Goal: Task Accomplishment & Management: Use online tool/utility

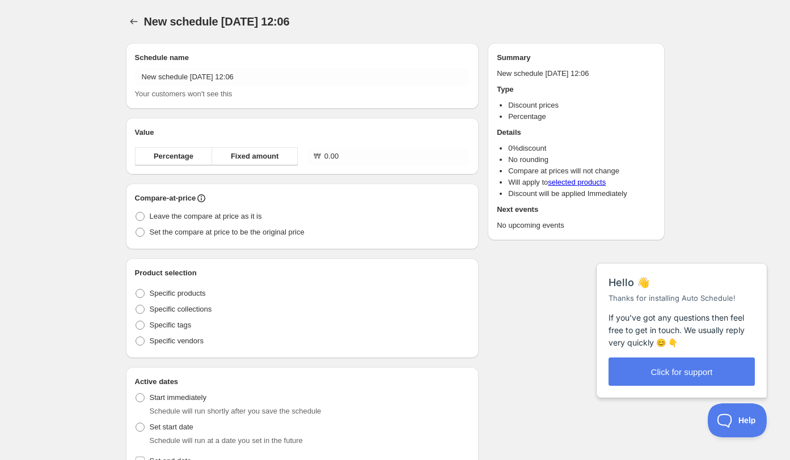
type input "New schedule Oct 15 2025 12:06"
type input "0.00"
radio input "true"
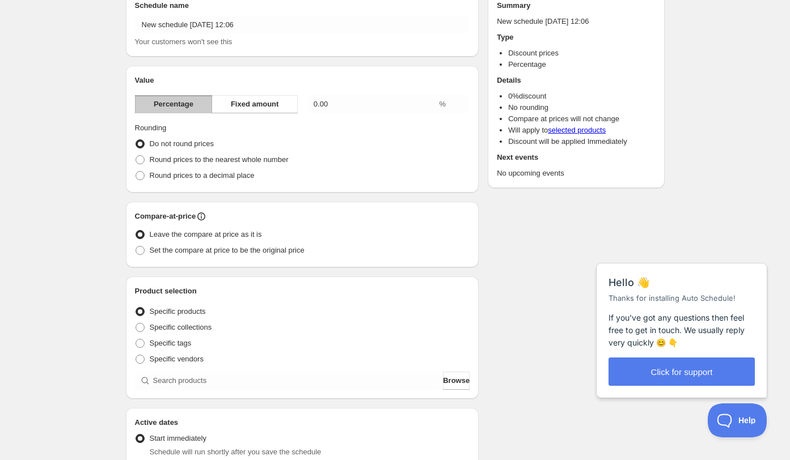
scroll to position [65, 0]
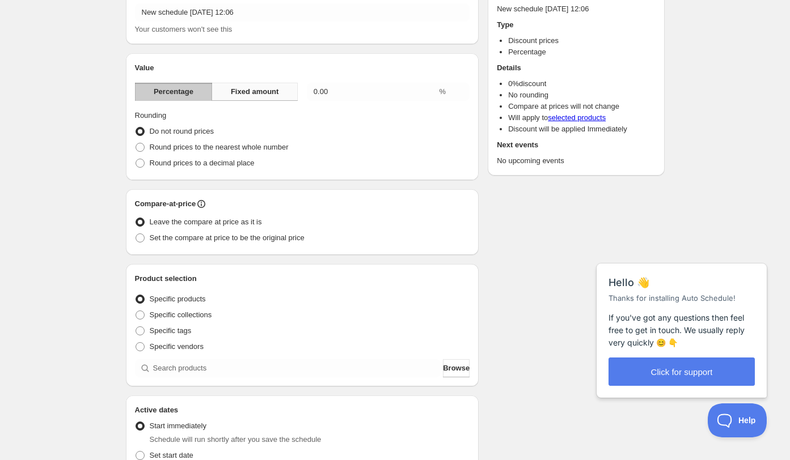
click at [258, 96] on span "Fixed amount" at bounding box center [255, 91] width 48 height 11
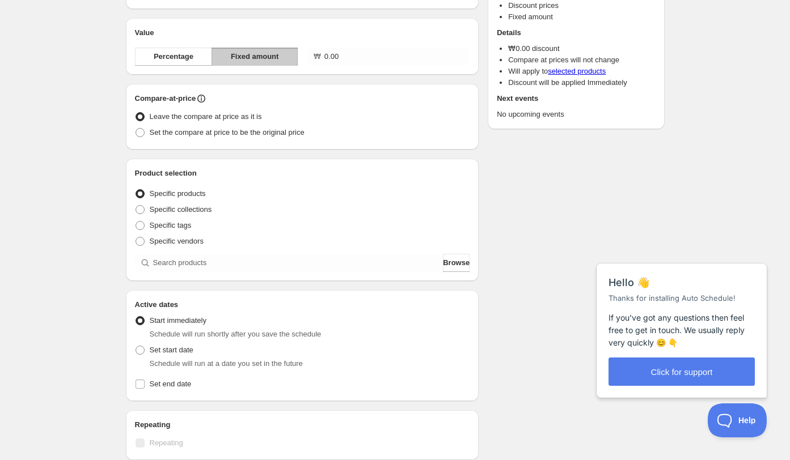
scroll to position [0, 0]
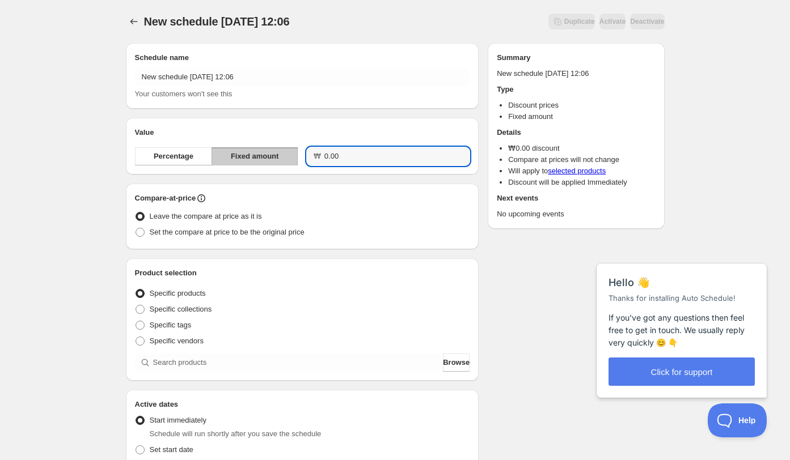
click at [361, 155] on input "0.00" at bounding box center [396, 156] width 145 height 18
click at [361, 152] on input "0.00" at bounding box center [396, 156] width 145 height 18
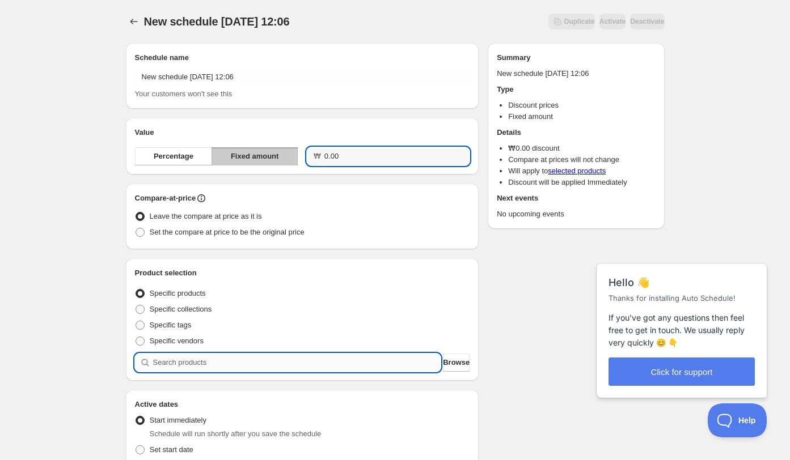
click at [224, 362] on input "search" at bounding box center [297, 363] width 288 height 18
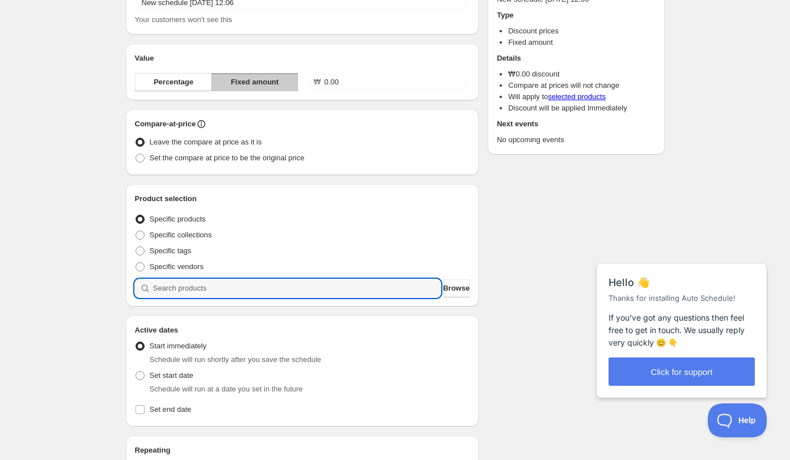
scroll to position [77, 0]
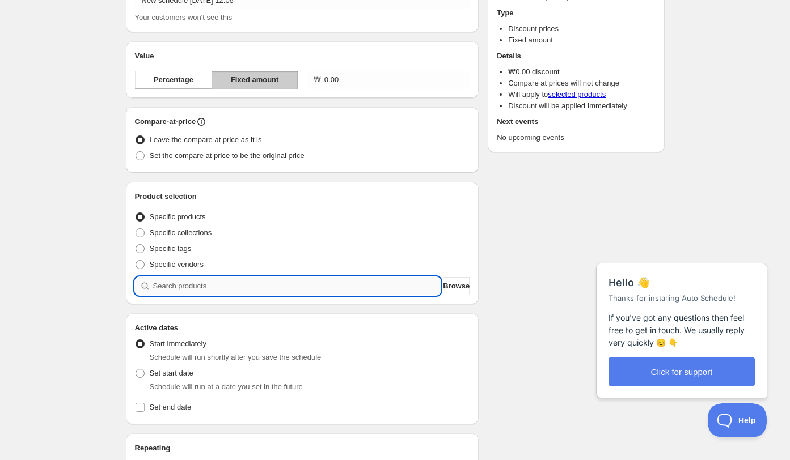
click at [191, 285] on input "search" at bounding box center [297, 286] width 288 height 18
type input "ㄴ"
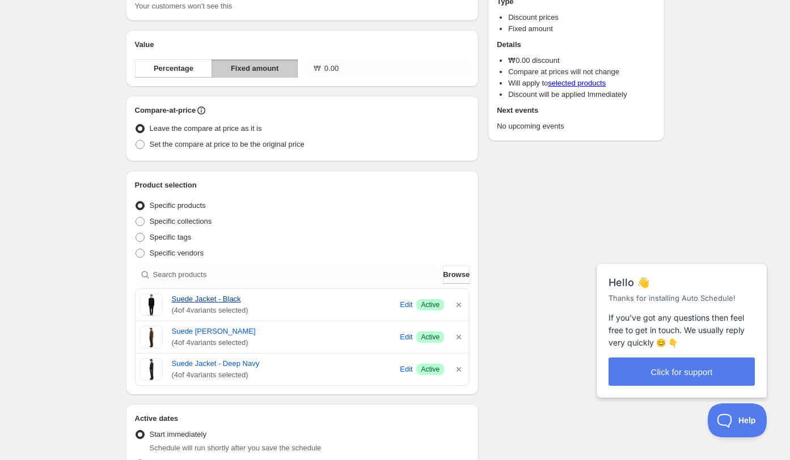
scroll to position [0, 0]
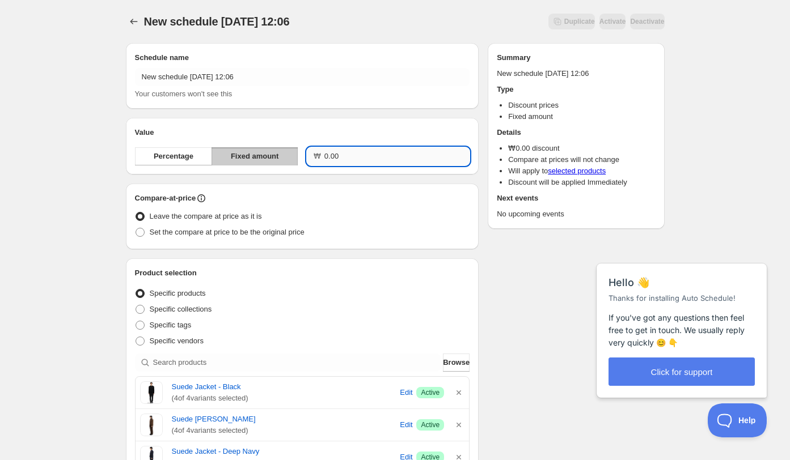
click at [354, 162] on input "0.00" at bounding box center [396, 156] width 145 height 18
click at [343, 158] on input "0.00" at bounding box center [396, 156] width 145 height 18
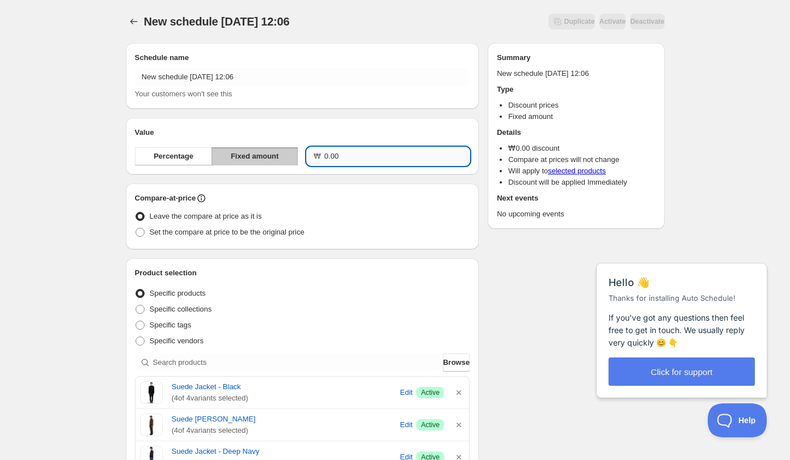
click at [351, 162] on input "0.00" at bounding box center [396, 156] width 145 height 18
type input "40000.00"
click at [379, 205] on div "Compare-at-price Leave the compare at price as it is Set the compare at price t…" at bounding box center [302, 217] width 335 height 48
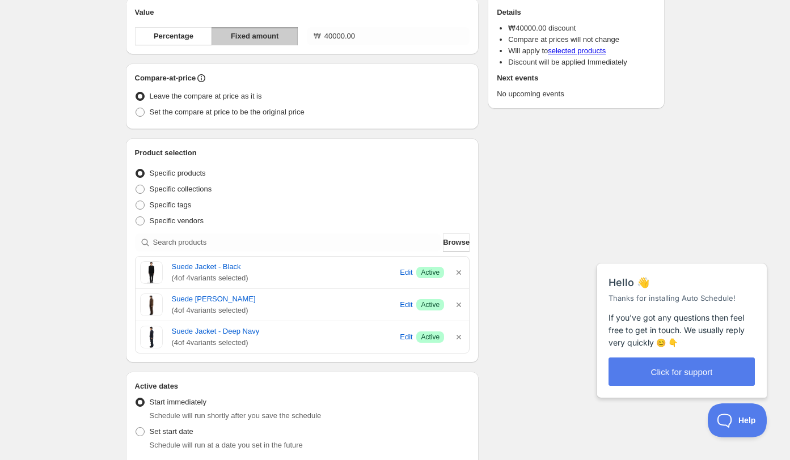
scroll to position [14, 0]
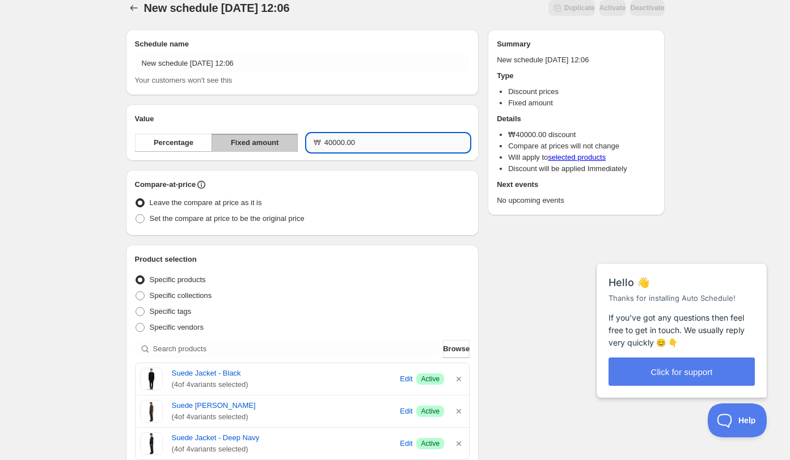
click at [336, 150] on input "40000.00" at bounding box center [396, 143] width 145 height 18
drag, startPoint x: 370, startPoint y: 146, endPoint x: 270, endPoint y: 141, distance: 99.3
click at [270, 141] on div "Percentage Fixed amount ₩ 40000.00" at bounding box center [302, 143] width 335 height 18
click at [338, 144] on input "40000.00" at bounding box center [396, 143] width 145 height 18
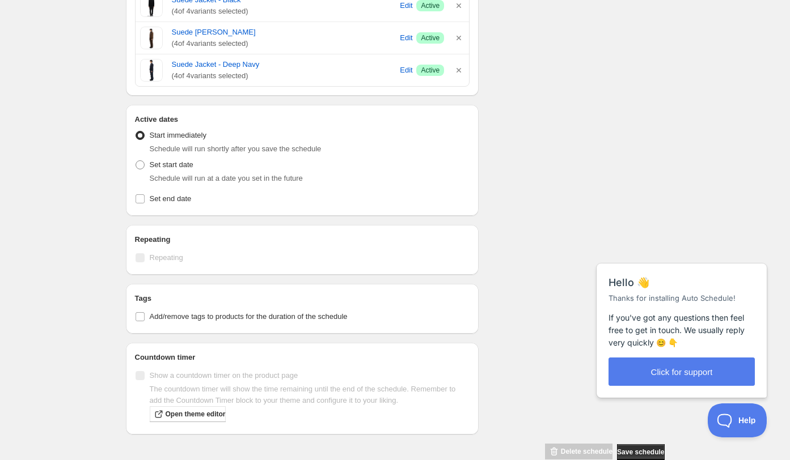
scroll to position [408, 0]
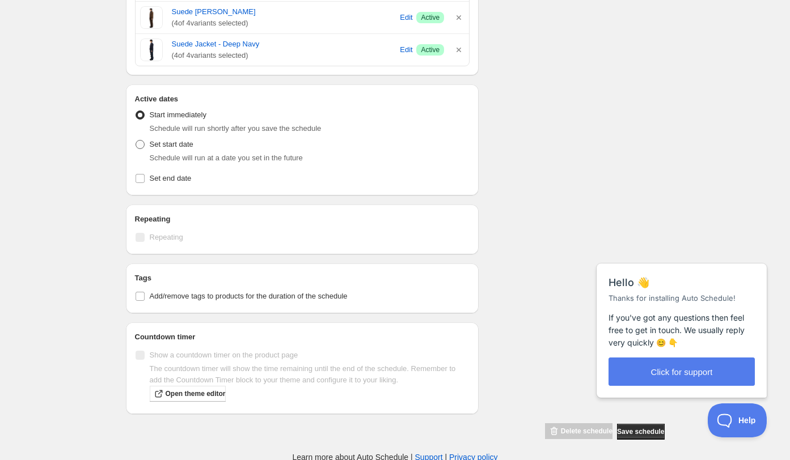
click at [142, 143] on span at bounding box center [140, 144] width 9 height 9
click at [136, 141] on input "Set start date" at bounding box center [136, 140] width 1 height 1
radio input "true"
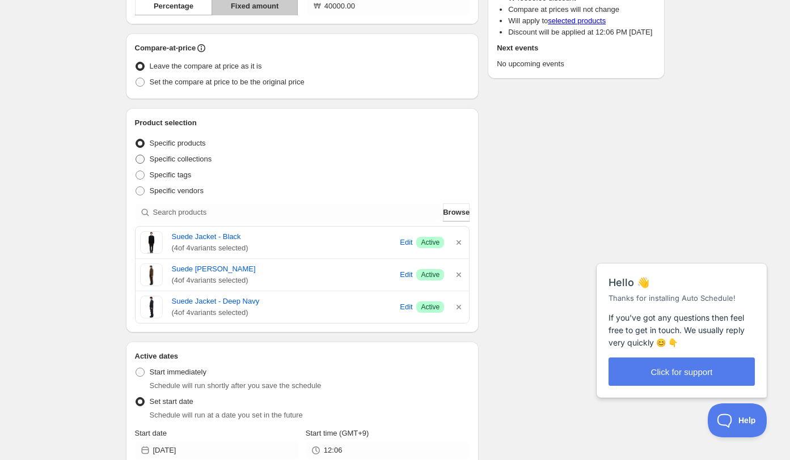
scroll to position [0, 0]
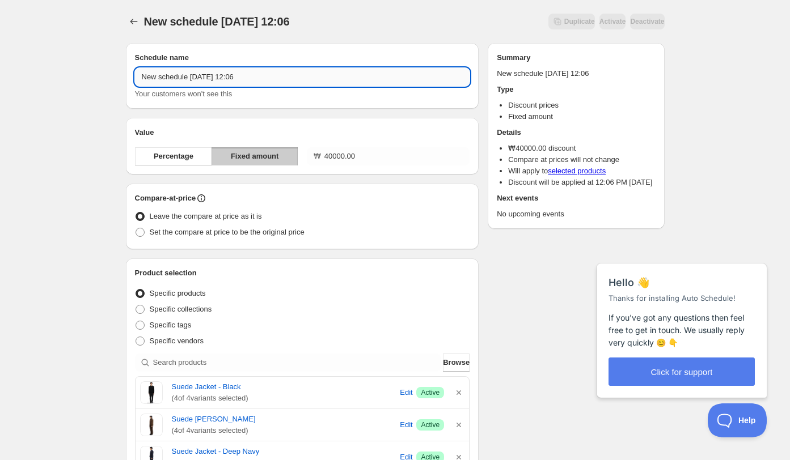
click at [184, 77] on input "New schedule Oct 15 2025 12:06" at bounding box center [302, 77] width 335 height 18
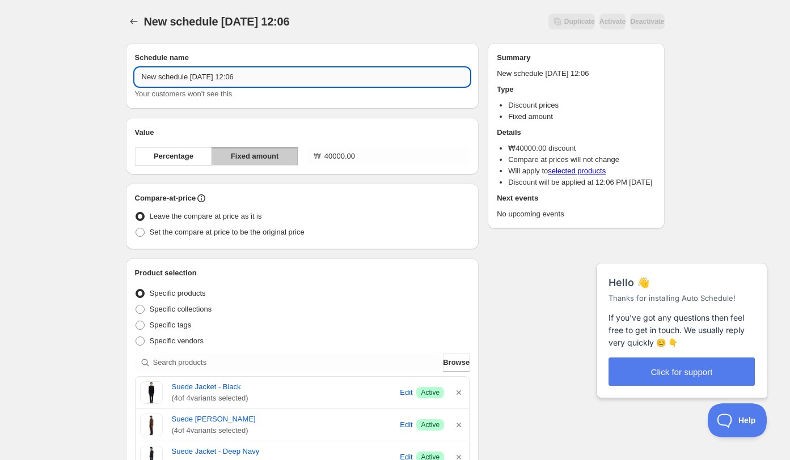
click at [184, 77] on input "New schedule Oct 15 2025 12:06" at bounding box center [302, 77] width 335 height 18
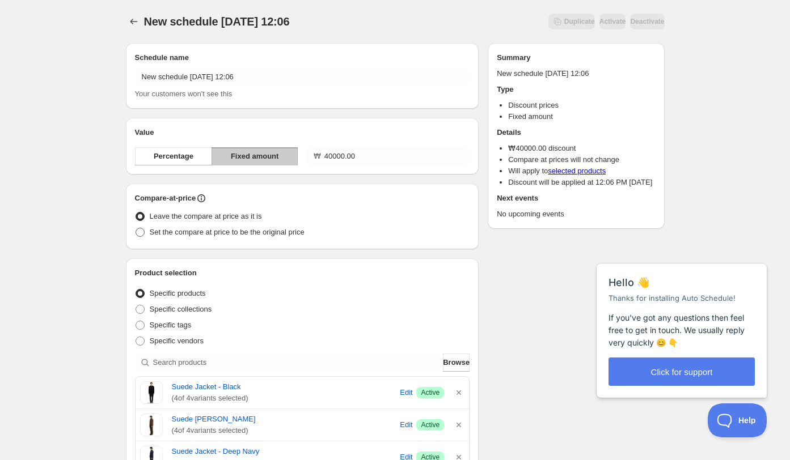
click at [176, 237] on span "Set the compare at price to be the original price" at bounding box center [227, 232] width 155 height 11
click at [136, 228] on input "Set the compare at price to be the original price" at bounding box center [136, 228] width 1 height 1
radio input "true"
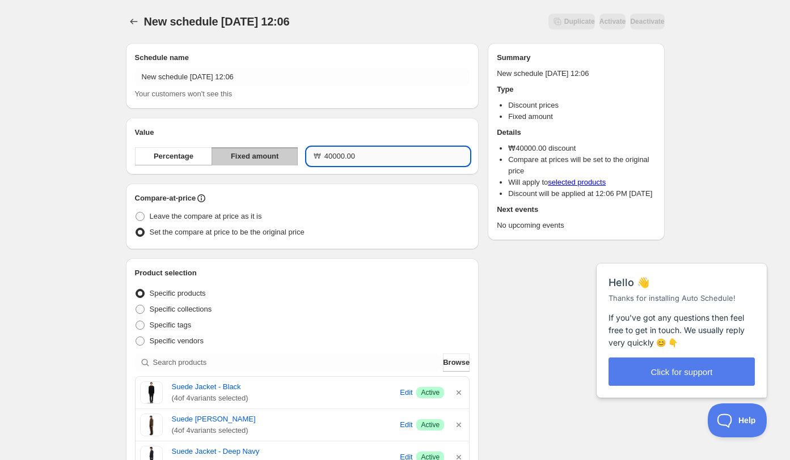
click at [365, 157] on input "40000.00" at bounding box center [396, 156] width 145 height 18
click at [366, 157] on input "40000.00" at bounding box center [396, 156] width 145 height 18
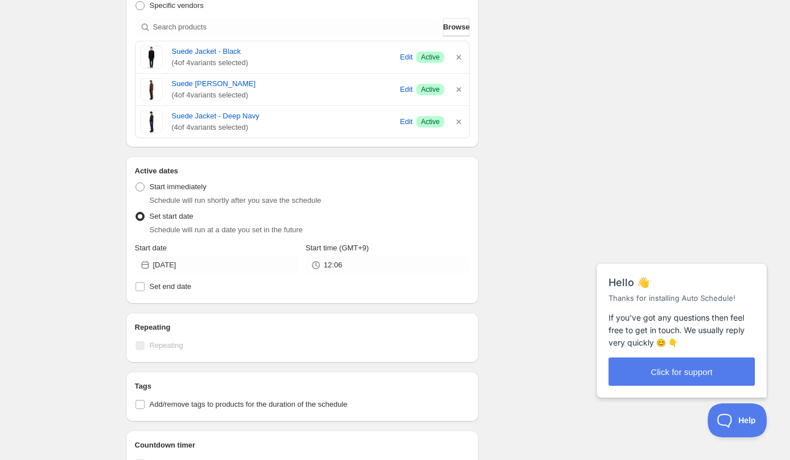
scroll to position [342, 0]
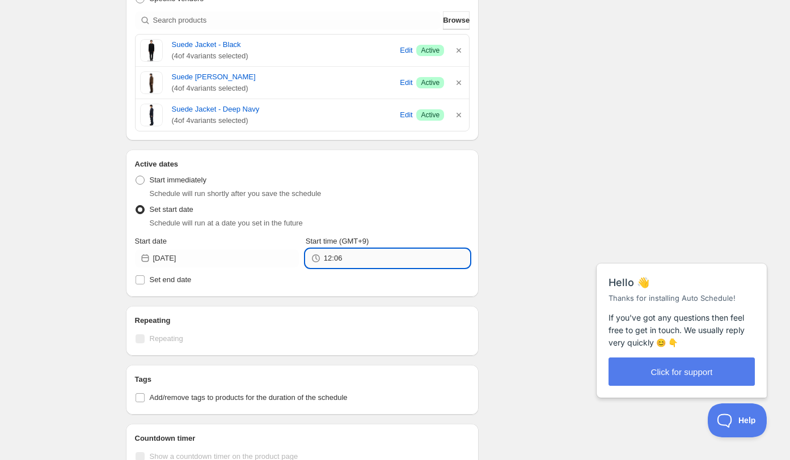
click at [360, 259] on input "12:06" at bounding box center [397, 258] width 146 height 18
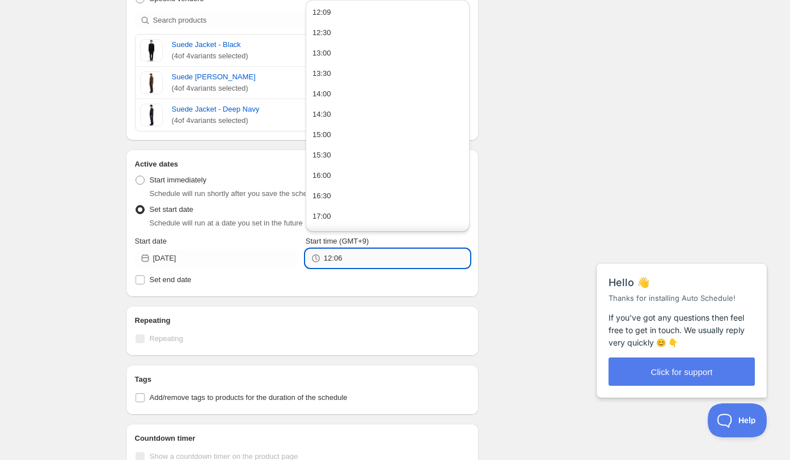
click at [360, 259] on input "12:06" at bounding box center [397, 258] width 146 height 18
type input "12:30"
click at [322, 293] on div "Active dates Active Date Type Start immediately Schedule will run shortly after…" at bounding box center [302, 223] width 353 height 147
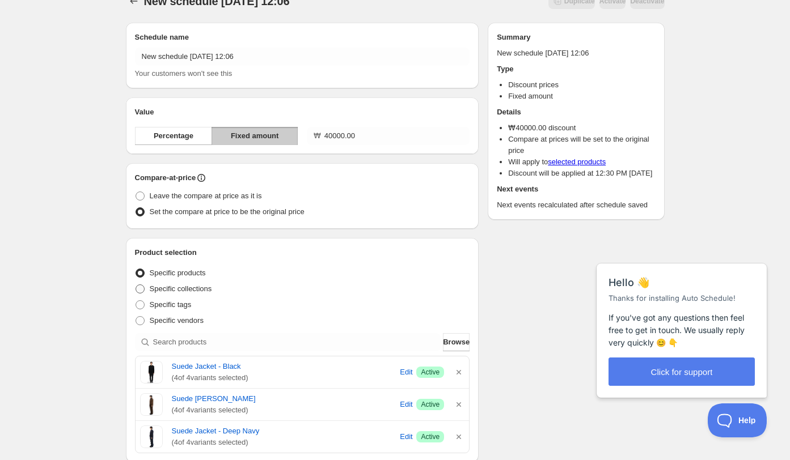
scroll to position [0, 0]
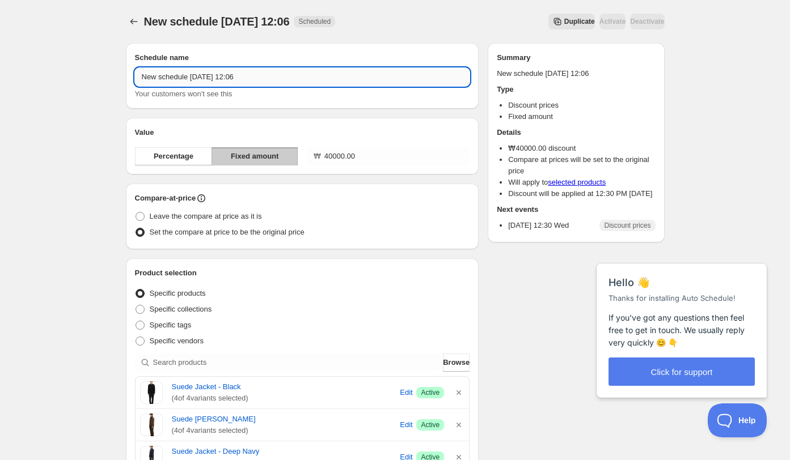
click at [226, 77] on input "New schedule Oct 15 2025 12:06" at bounding box center [302, 77] width 335 height 18
click at [242, 77] on input "New schedule Oct 15 2025 12:06" at bounding box center [302, 77] width 335 height 18
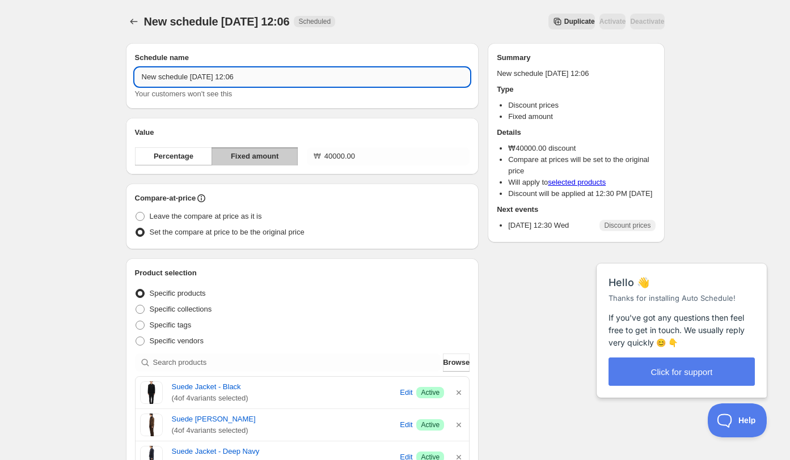
click at [242, 77] on input "New schedule Oct 15 2025 12:06" at bounding box center [302, 77] width 335 height 18
type input "Suede Jacket 25.10.15 Discount"
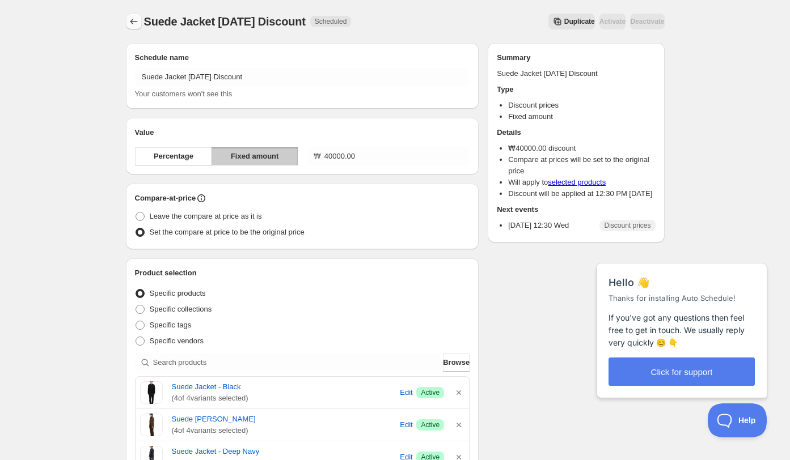
click at [135, 24] on icon "Schedules" at bounding box center [133, 21] width 11 height 11
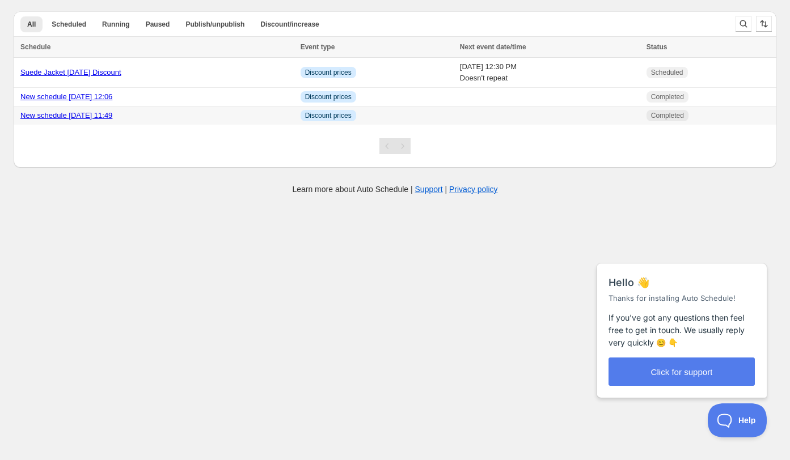
click at [180, 107] on td "New schedule Oct 11 2025 11:49" at bounding box center [155, 116] width 283 height 19
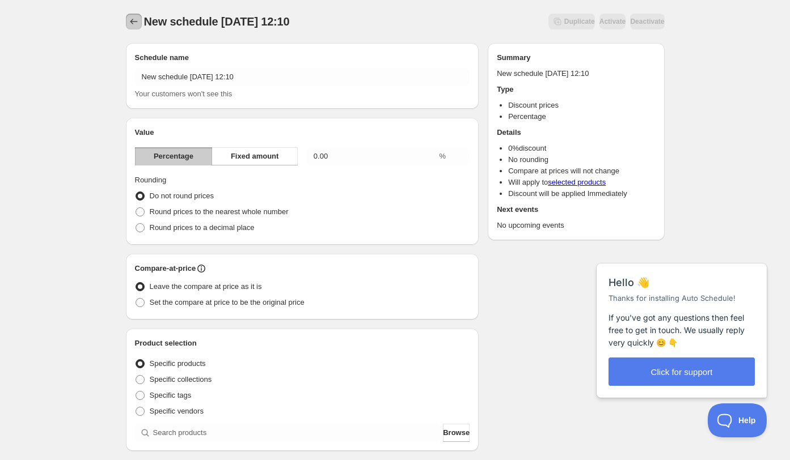
click at [132, 22] on icon "Schedules" at bounding box center [133, 21] width 11 height 11
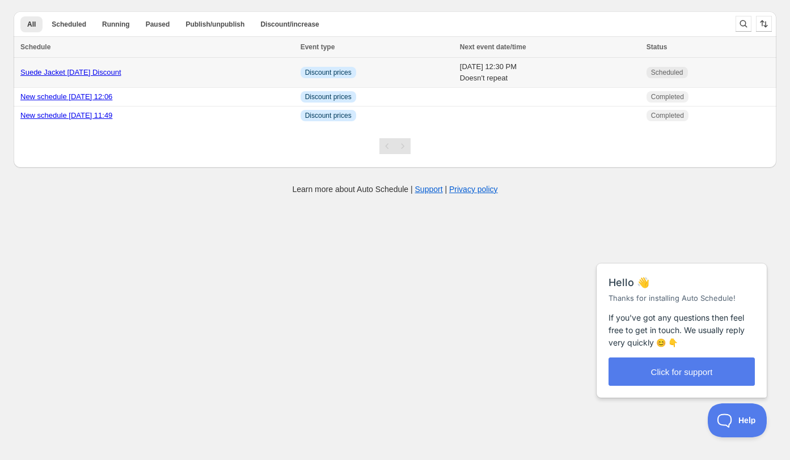
click at [177, 74] on div "Suede Jacket 25.10.15 Discount" at bounding box center [156, 72] width 273 height 11
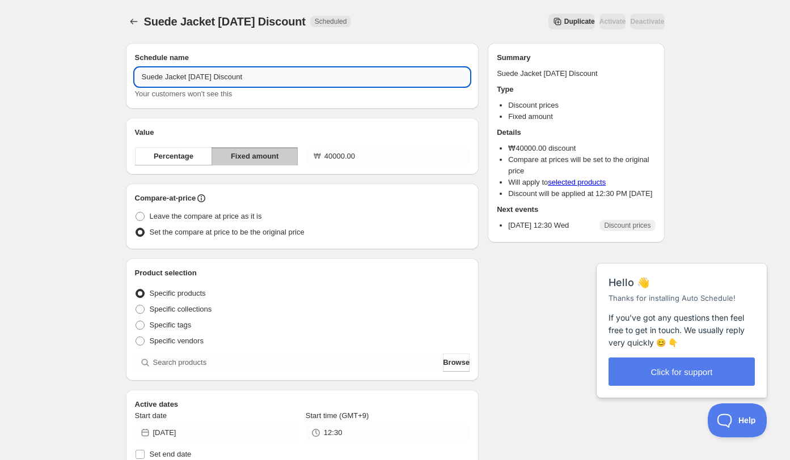
click at [251, 83] on input "Suede Jacket 25.10.15 Discount" at bounding box center [302, 77] width 335 height 18
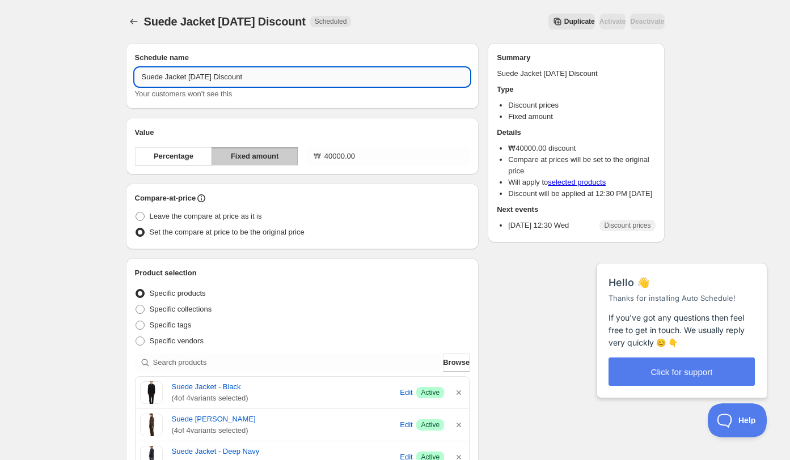
click at [251, 83] on input "Suede Jacket 25.10.15 Discount" at bounding box center [302, 77] width 335 height 18
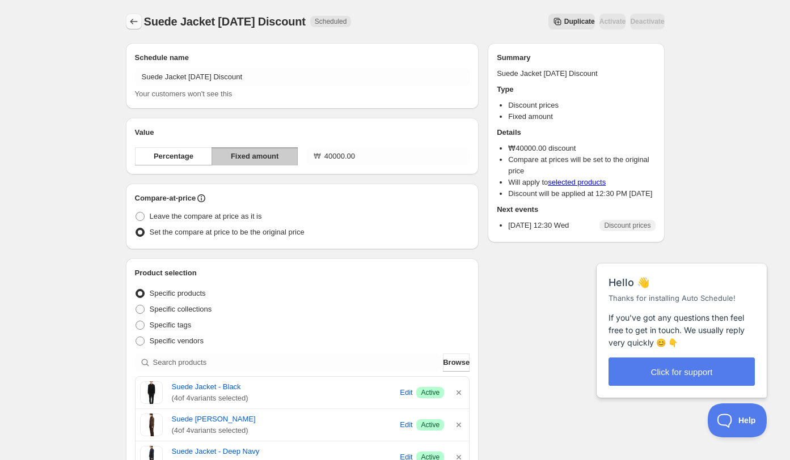
click at [131, 22] on icon "Schedules" at bounding box center [133, 22] width 7 height 6
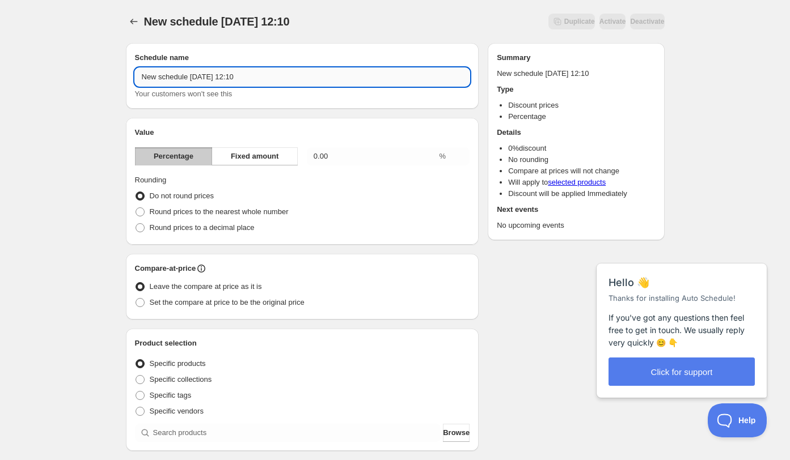
click at [198, 71] on input "New schedule Oct 15 2025 12:10" at bounding box center [302, 77] width 335 height 18
paste input "Suede Jacket 25.10.15 Discoun"
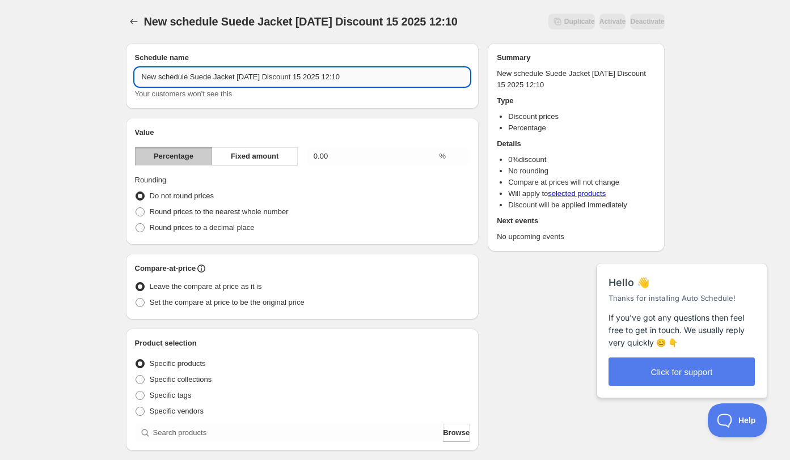
click at [198, 71] on input "New schedule Suede Jacket 25.10.15 Discount 15 2025 12:10" at bounding box center [302, 77] width 335 height 18
paste input "Suede Jacket 25.10.15 Discount"
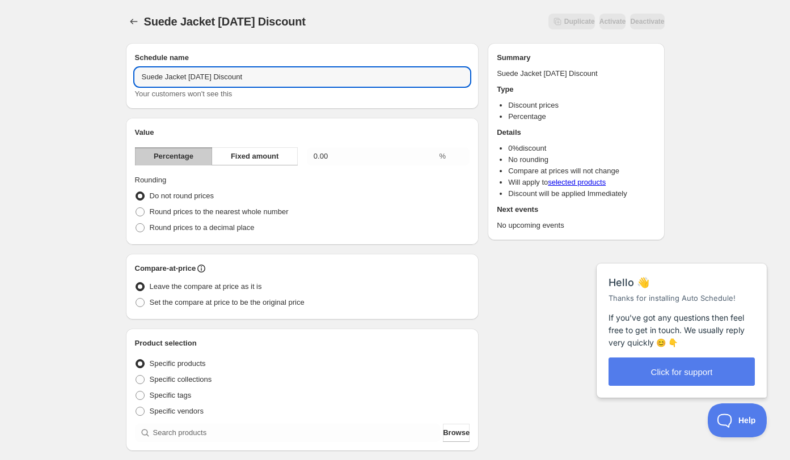
drag, startPoint x: 162, startPoint y: 79, endPoint x: 96, endPoint y: 77, distance: 66.4
click at [95, 77] on div "Suede Jacket 25.10.15 Discount. This page is ready Suede Jacket 25.10.15 Discou…" at bounding box center [395, 419] width 790 height 839
drag, startPoint x: 200, startPoint y: 78, endPoint x: 176, endPoint y: 78, distance: 23.3
click at [177, 78] on input "Buttoned Jacket 25.10.15 Discount" at bounding box center [302, 77] width 335 height 18
click at [293, 83] on input "Buttoned Neck Hoodie 25.10.15 Discount" at bounding box center [302, 77] width 335 height 18
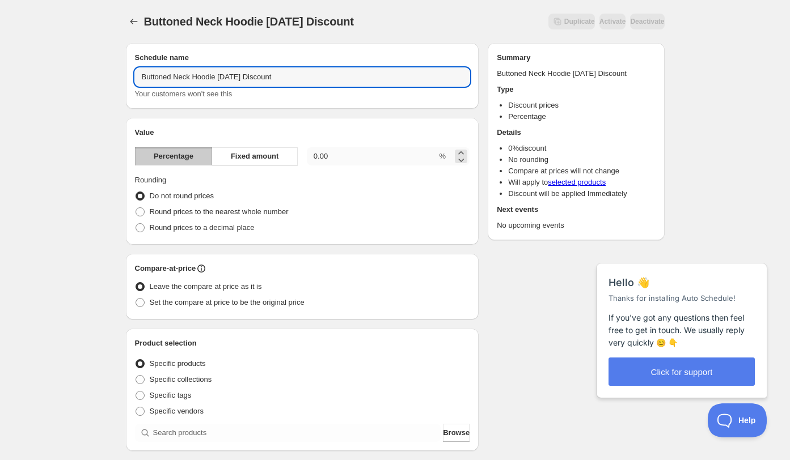
type input "Buttoned Neck Hoodie 25.10.15 Discount"
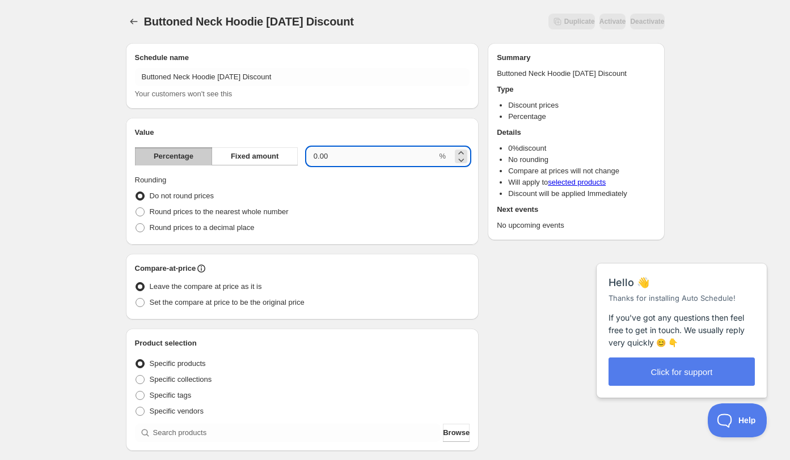
click at [350, 161] on input "0.00" at bounding box center [372, 156] width 130 height 18
click at [264, 161] on span "Fixed amount" at bounding box center [255, 156] width 48 height 11
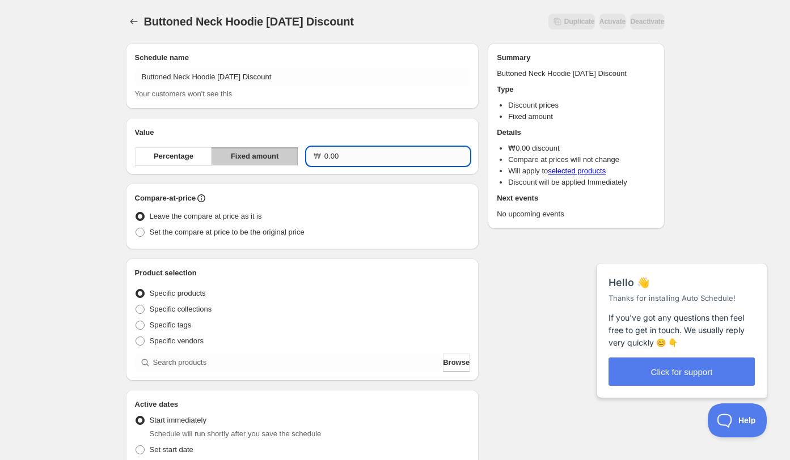
click at [364, 160] on input "0.00" at bounding box center [396, 156] width 145 height 18
type input "20000.00"
click at [343, 242] on div "Compare-at-price Leave the compare at price as it is Set the compare at price t…" at bounding box center [302, 217] width 353 height 66
click at [227, 234] on span "Set the compare at price to be the original price" at bounding box center [227, 232] width 155 height 9
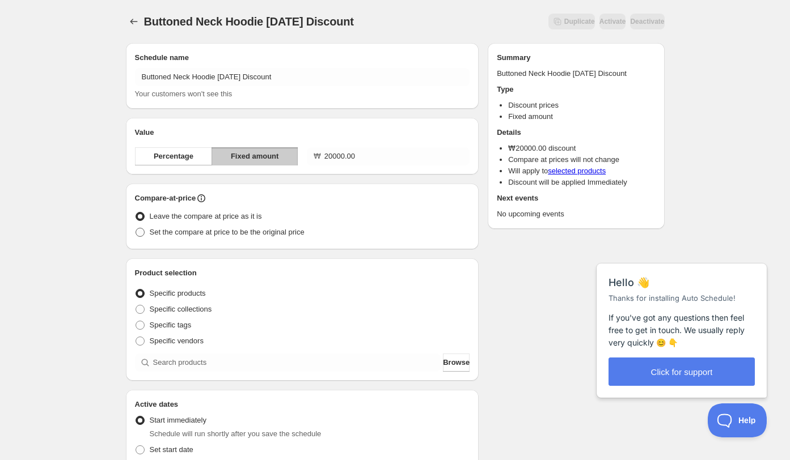
click at [136, 228] on input "Set the compare at price to be the original price" at bounding box center [136, 228] width 1 height 1
radio input "true"
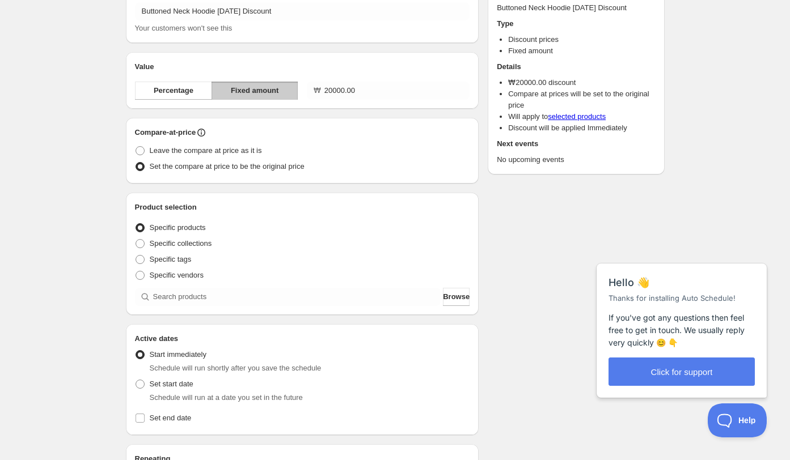
scroll to position [75, 0]
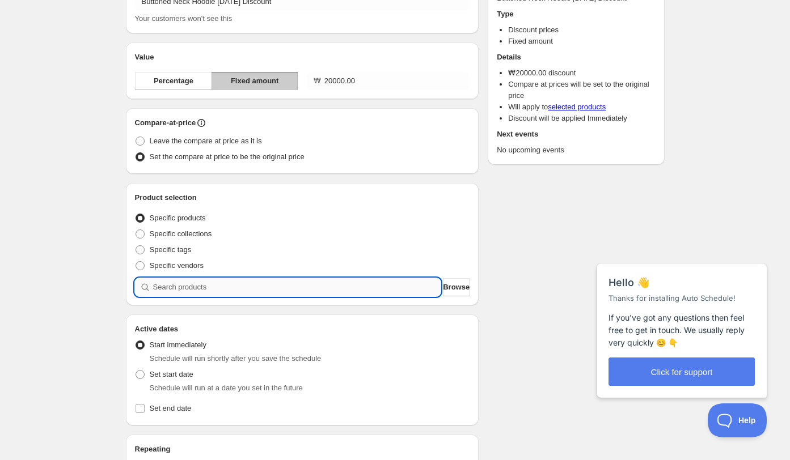
click at [218, 286] on input "search" at bounding box center [297, 287] width 288 height 18
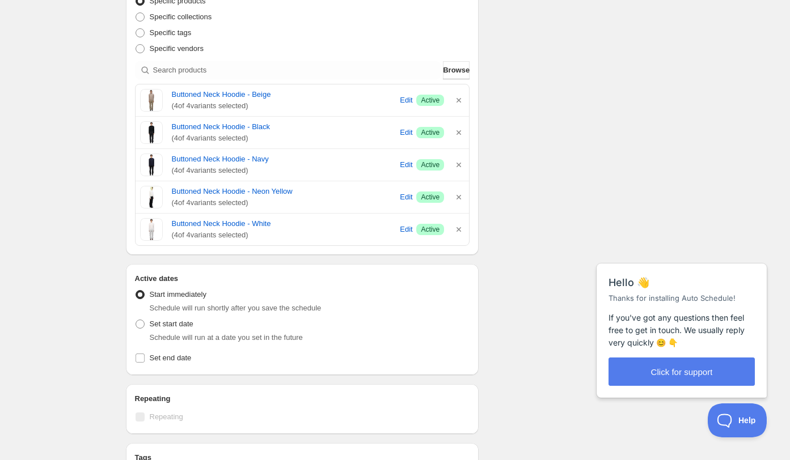
scroll to position [472, 0]
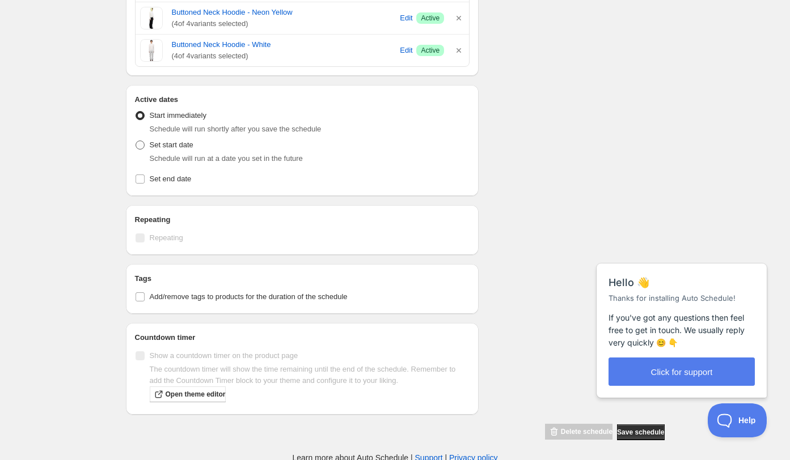
click at [167, 145] on span "Set start date" at bounding box center [172, 145] width 44 height 9
click at [136, 141] on input "Set start date" at bounding box center [136, 141] width 1 height 1
radio input "true"
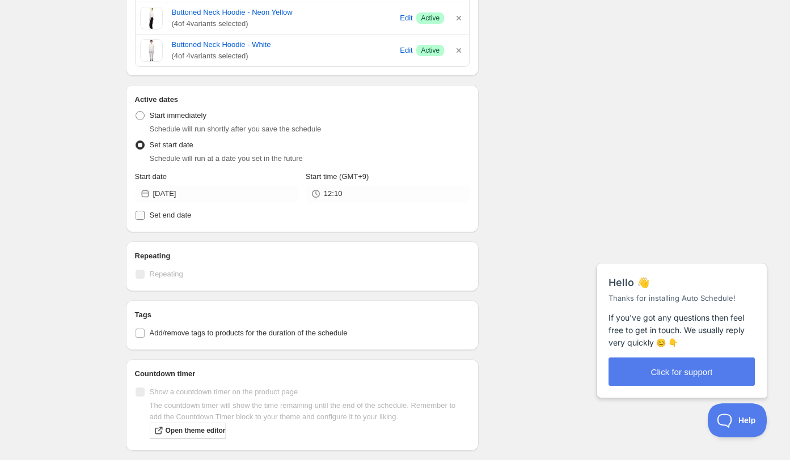
click at [160, 213] on span "Set end date" at bounding box center [171, 215] width 42 height 9
click at [145, 213] on input "Set end date" at bounding box center [140, 215] width 9 height 9
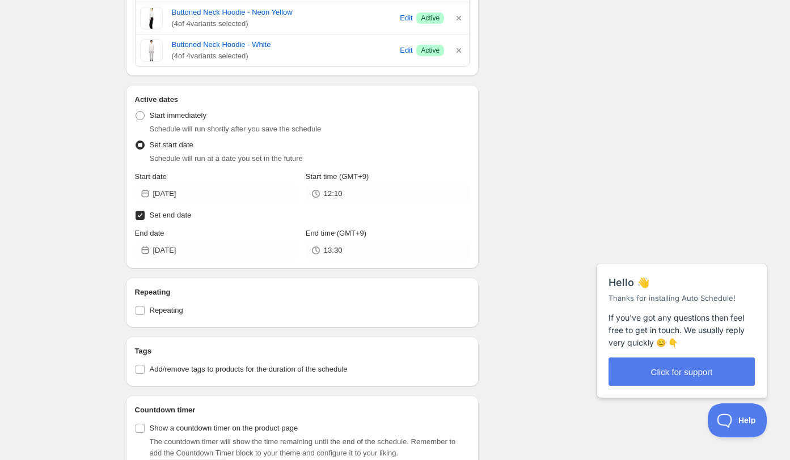
click at [171, 213] on span "Set end date" at bounding box center [171, 215] width 42 height 9
click at [145, 213] on input "Set end date" at bounding box center [140, 215] width 9 height 9
checkbox input "false"
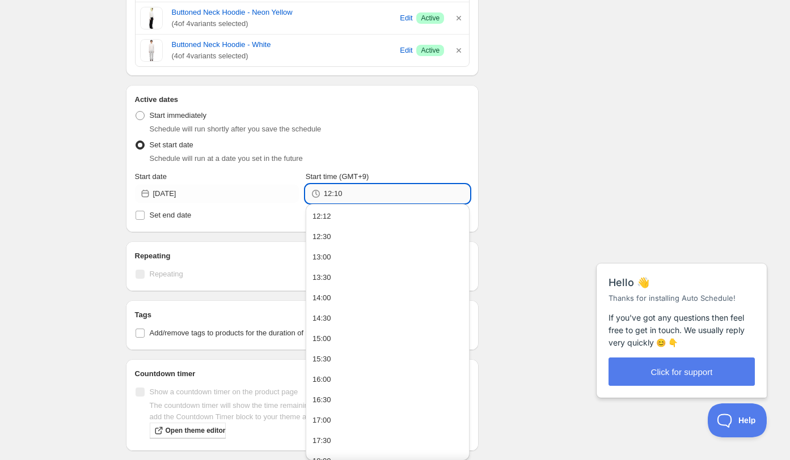
click at [331, 194] on input "12:10" at bounding box center [397, 194] width 146 height 18
click at [351, 258] on button "13:00" at bounding box center [387, 257] width 157 height 18
type input "13:00"
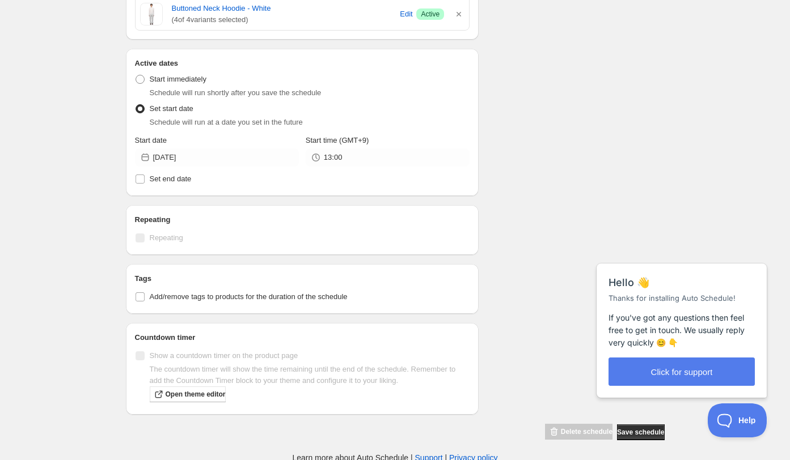
scroll to position [0, 0]
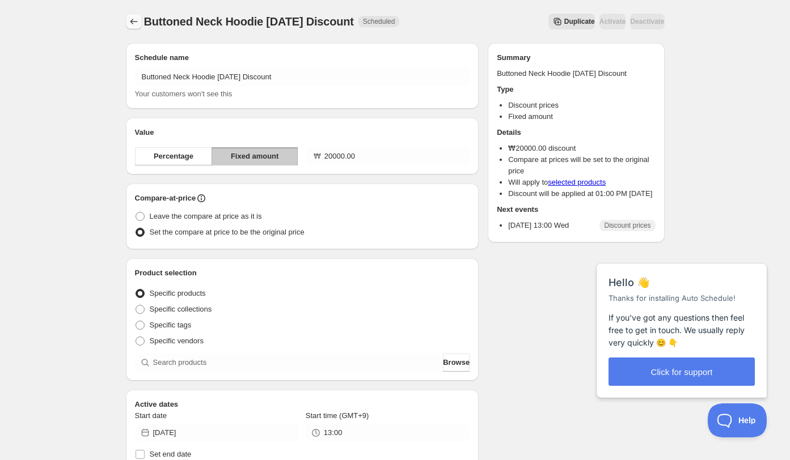
click at [136, 25] on icon "Schedules" at bounding box center [133, 21] width 11 height 11
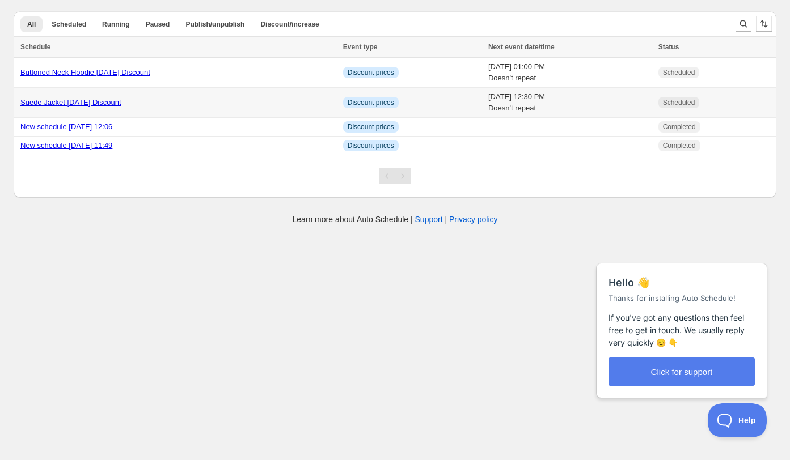
click at [162, 104] on div "Suede Jacket 25.10.15 Discount" at bounding box center [178, 102] width 316 height 11
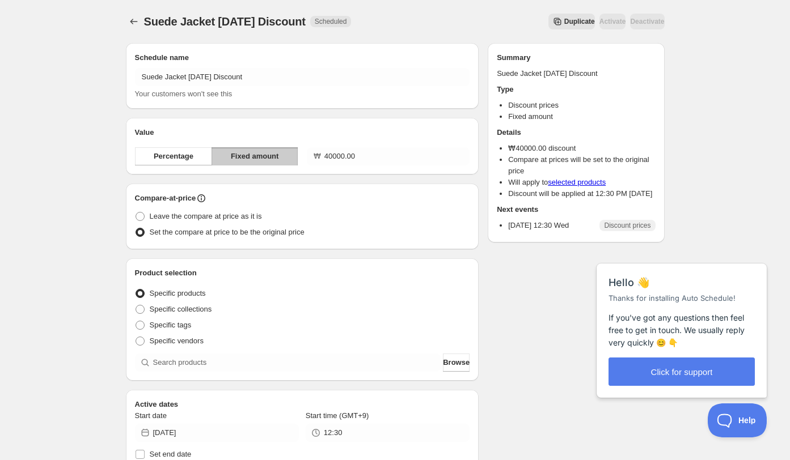
scroll to position [277, 0]
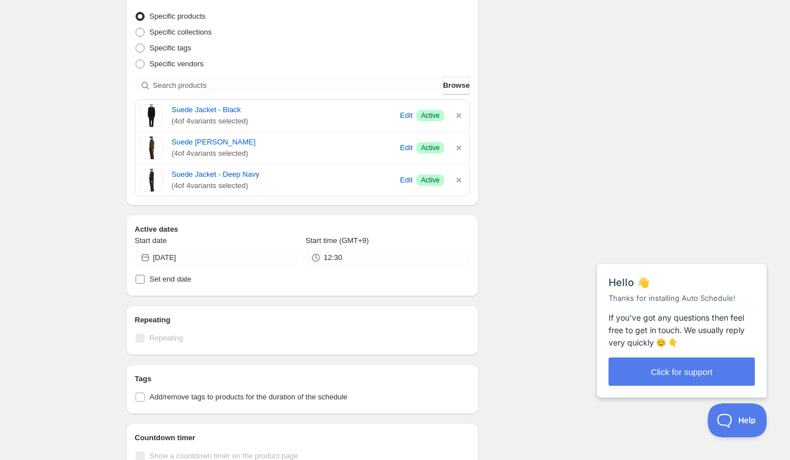
click at [344, 279] on label "Set end date" at bounding box center [302, 280] width 335 height 16
click at [145, 279] on input "Set end date" at bounding box center [140, 279] width 9 height 9
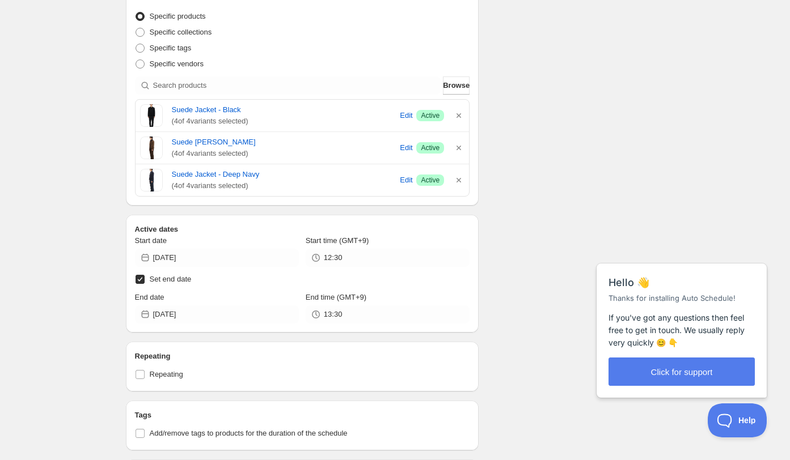
click at [347, 265] on div "Start date 2025-10-15 Start time (GMT+9) 12:30 Set end date End date 2025-10-15…" at bounding box center [302, 279] width 335 height 88
click at [212, 281] on label "Set end date" at bounding box center [302, 280] width 335 height 16
click at [145, 281] on input "Set end date" at bounding box center [140, 279] width 9 height 9
checkbox input "false"
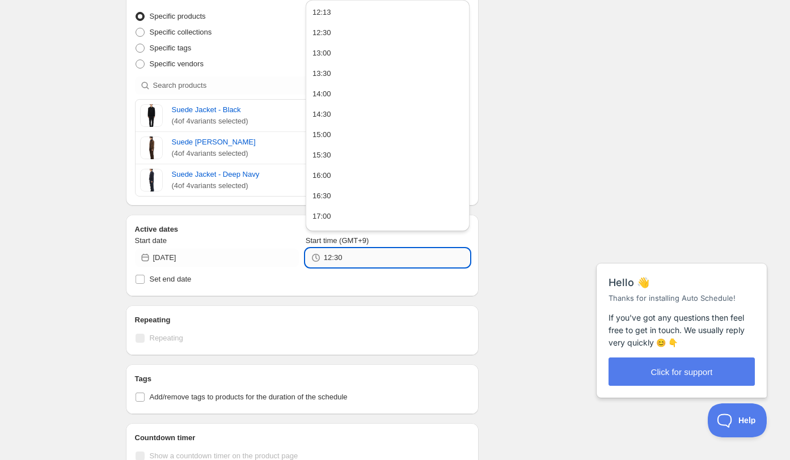
click at [378, 261] on input "12:30" at bounding box center [397, 258] width 146 height 18
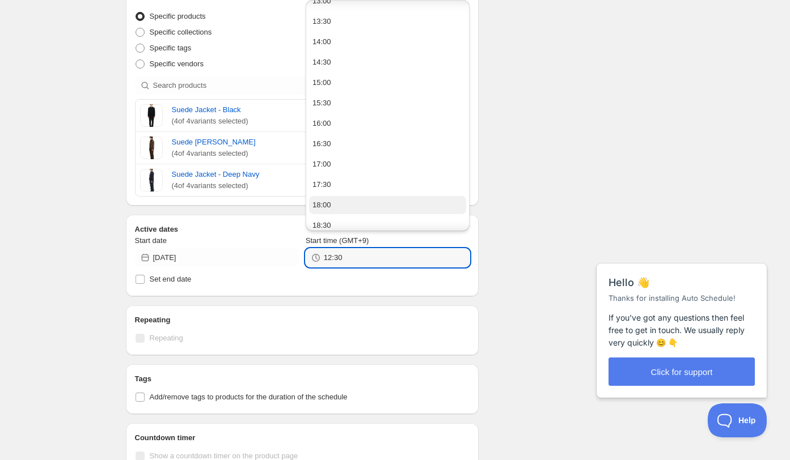
scroll to position [53, 0]
click at [341, 209] on button "18:00" at bounding box center [387, 205] width 157 height 18
type input "18:00"
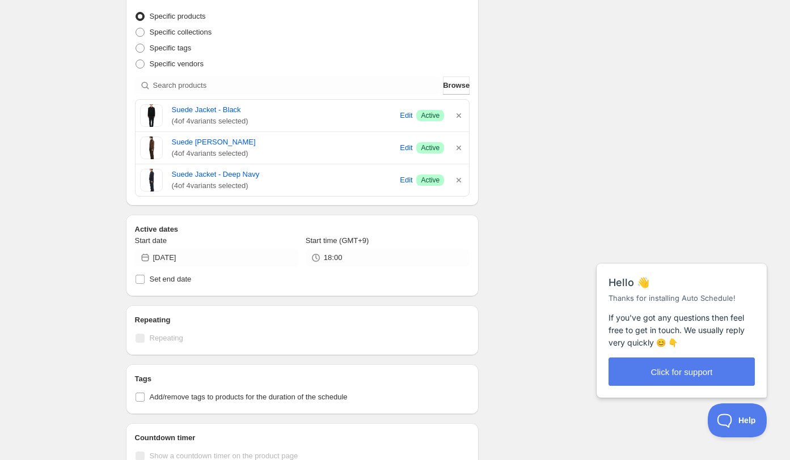
scroll to position [0, 0]
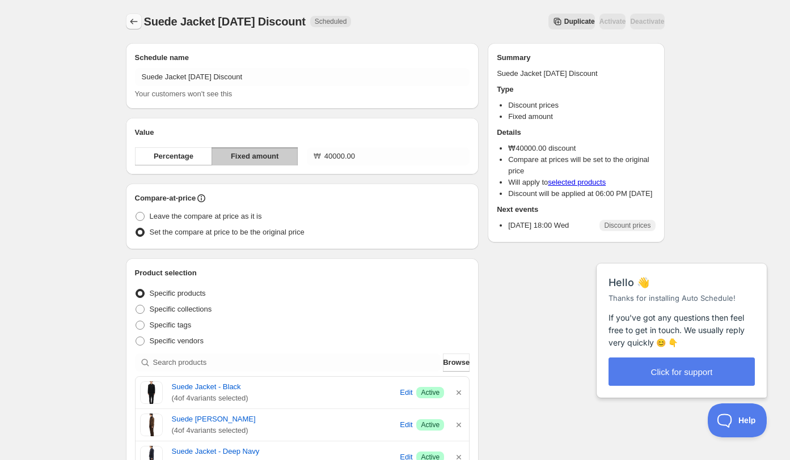
click at [137, 27] on icon "Schedules" at bounding box center [133, 21] width 11 height 11
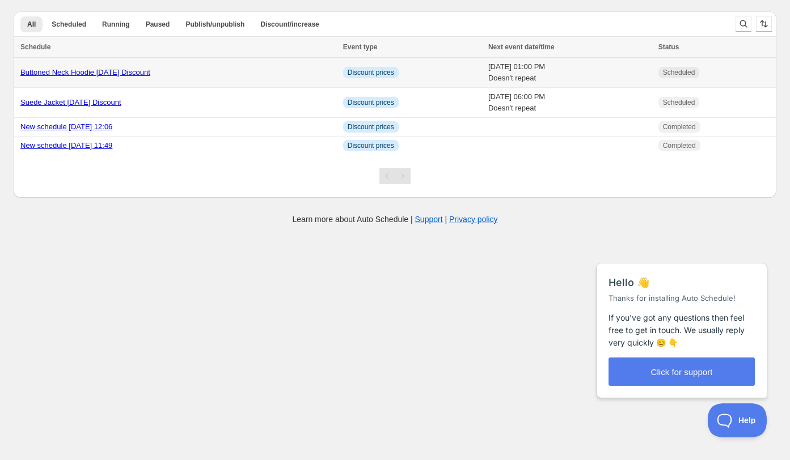
click at [200, 83] on td "Buttoned Neck Hoodie 25.10.15 Discount" at bounding box center [177, 73] width 326 height 30
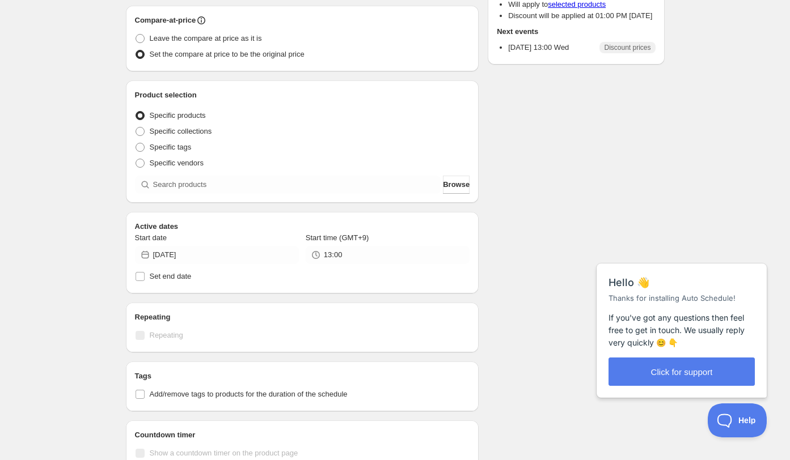
scroll to position [277, 0]
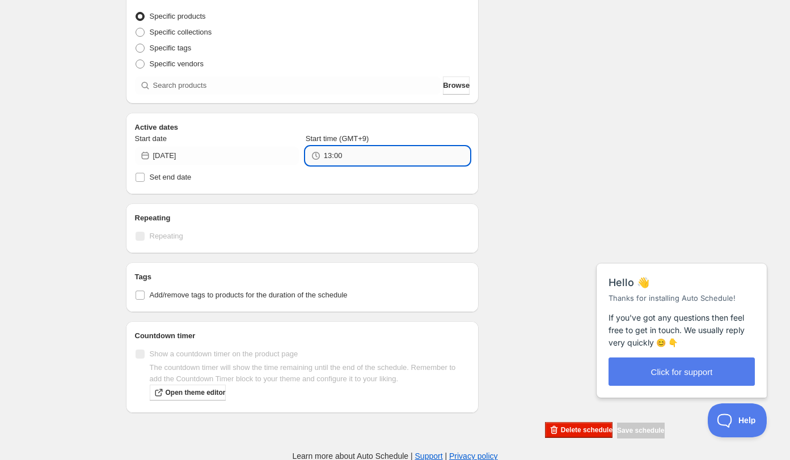
click at [375, 160] on input "13:00" at bounding box center [397, 156] width 146 height 18
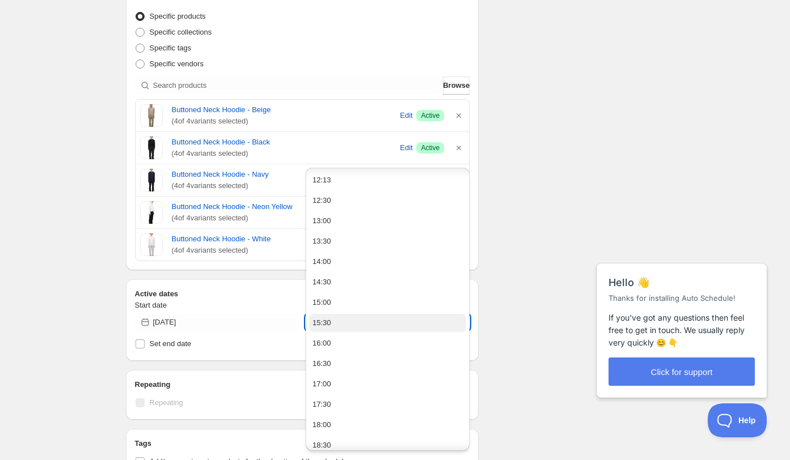
scroll to position [51, 0]
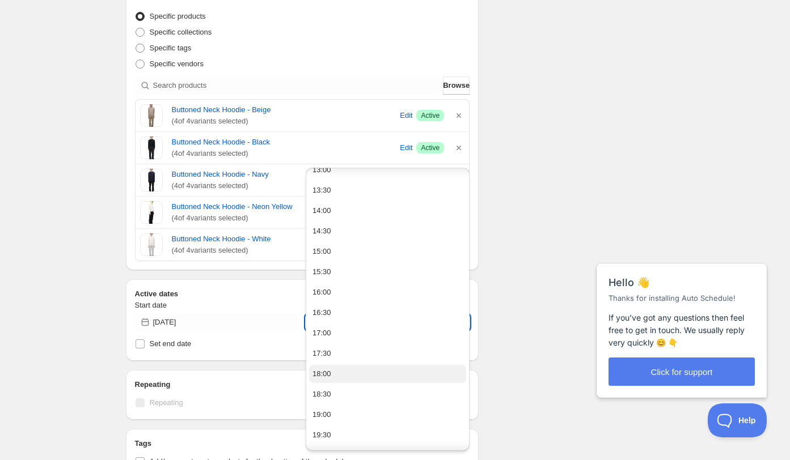
click at [356, 376] on button "18:00" at bounding box center [387, 374] width 157 height 18
type input "18:00"
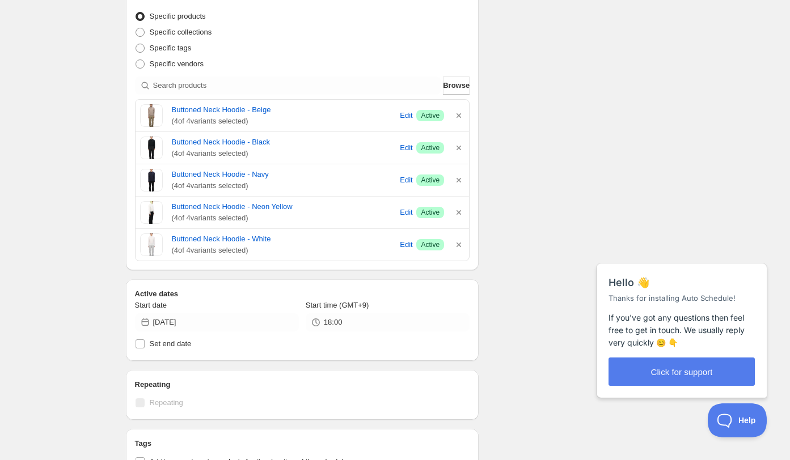
scroll to position [0, 0]
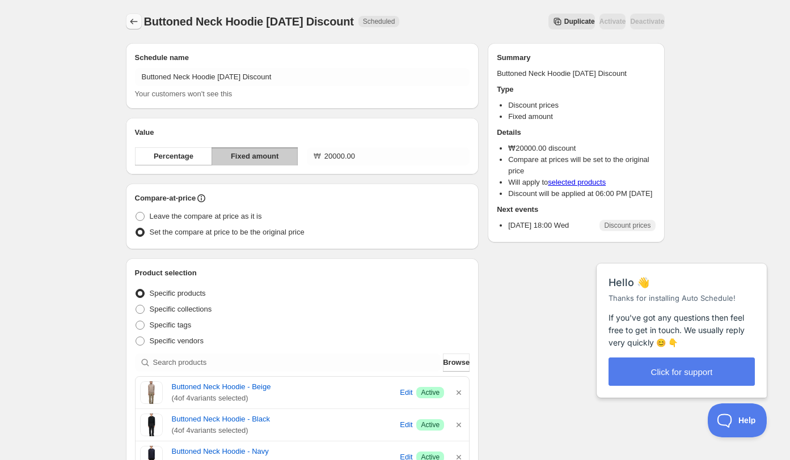
click at [128, 22] on icon "Schedules" at bounding box center [133, 21] width 11 height 11
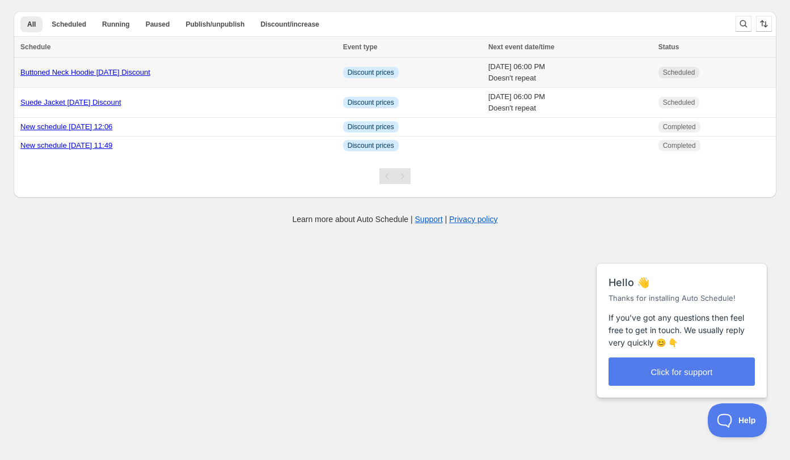
click at [293, 70] on div "Buttoned Neck Hoodie 25.10.15 Discount" at bounding box center [178, 72] width 316 height 11
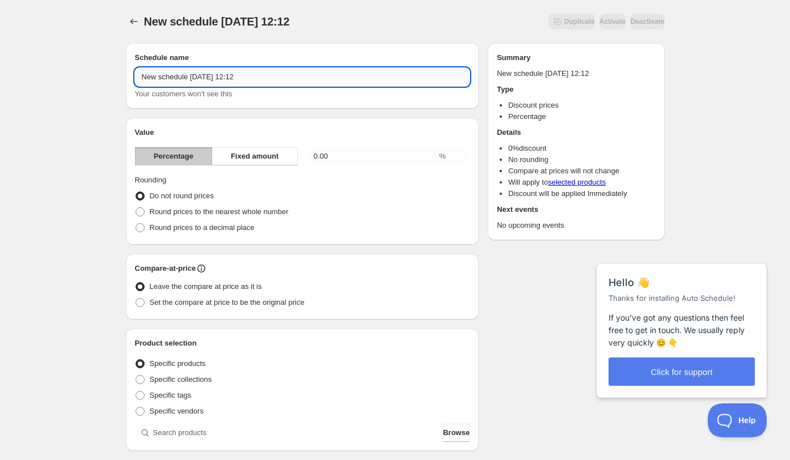
click at [269, 77] on input "New schedule Oct 15 2025 12:12" at bounding box center [302, 77] width 335 height 18
click at [269, 78] on input "New schedule Oct 15 2025 12:12" at bounding box center [302, 77] width 335 height 18
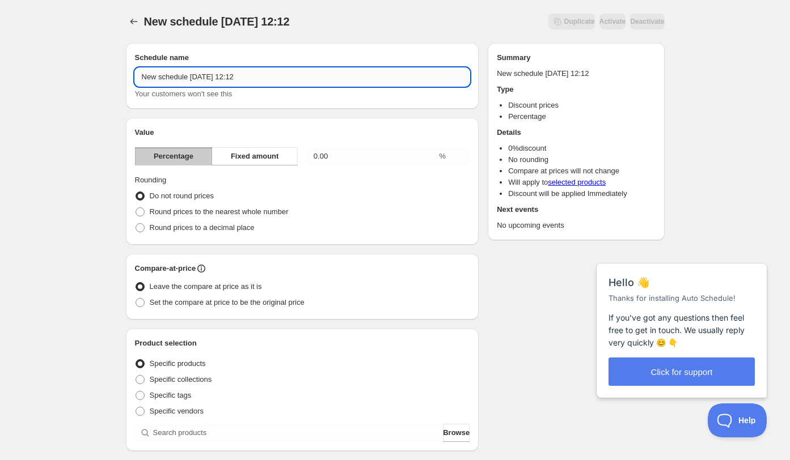
paste input "Suede Jacket 25.10.15 Discount"
drag, startPoint x: 187, startPoint y: 79, endPoint x: 103, endPoint y: 76, distance: 84.5
click at [103, 76] on div "Suede Jacket 25.10.15 Discount. This page is ready Suede Jacket 25.10.15 Discou…" at bounding box center [395, 419] width 790 height 839
click at [295, 77] on input "Leather Pocket Pants 25.10.15 Discount" at bounding box center [302, 77] width 335 height 18
type input "Leather Pocket Pants 25.10.15 Discount"
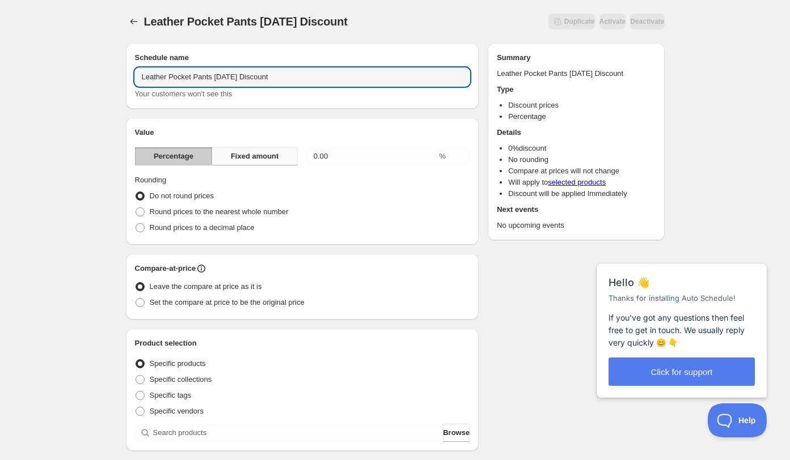
click at [257, 156] on span "Fixed amount" at bounding box center [255, 156] width 48 height 11
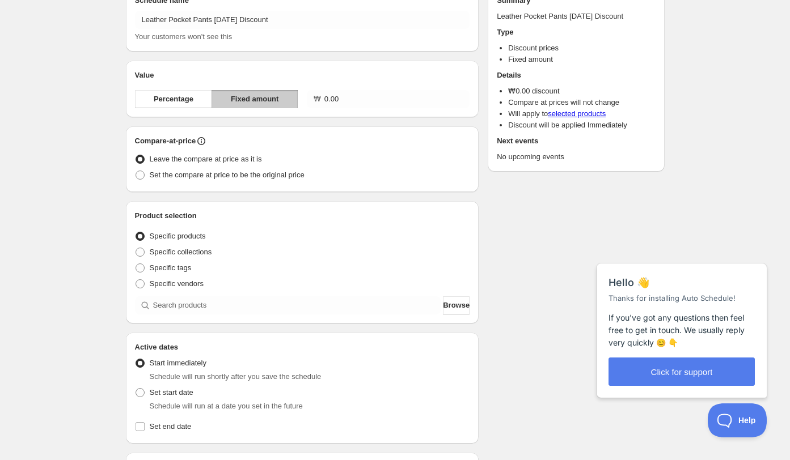
scroll to position [82, 0]
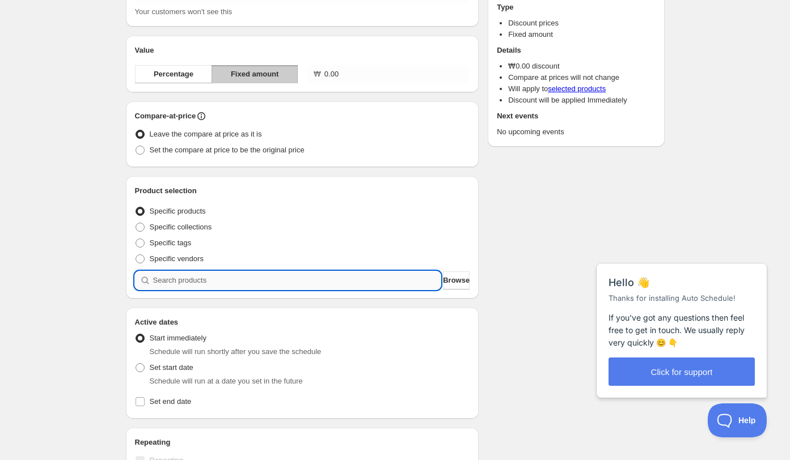
click at [231, 280] on input "search" at bounding box center [297, 281] width 288 height 18
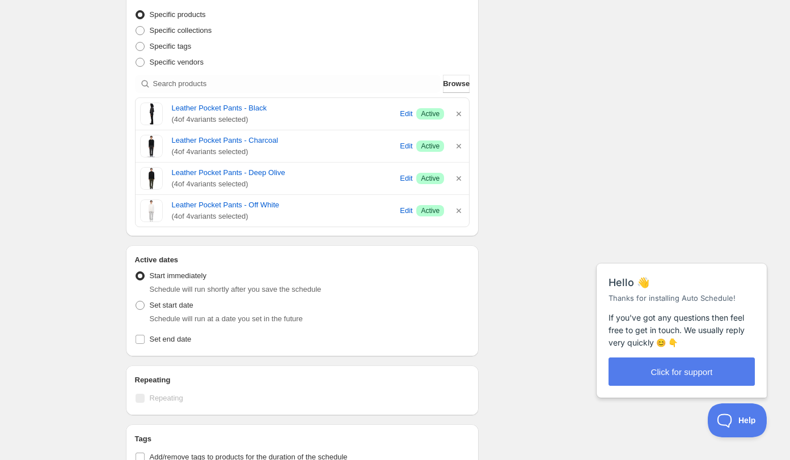
scroll to position [0, 0]
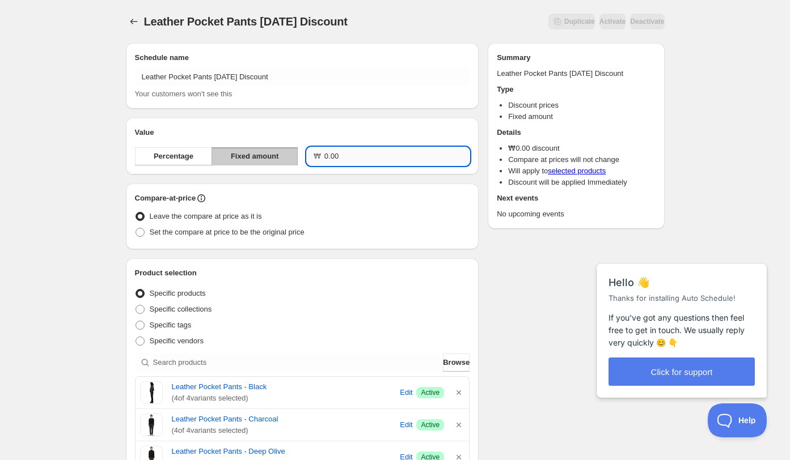
click at [327, 158] on input "0.00" at bounding box center [396, 156] width 145 height 18
type input "40000.00"
click at [377, 234] on div "Set the compare at price to be the original price" at bounding box center [302, 233] width 335 height 16
click at [281, 236] on span "Set the compare at price to be the original price" at bounding box center [227, 232] width 155 height 9
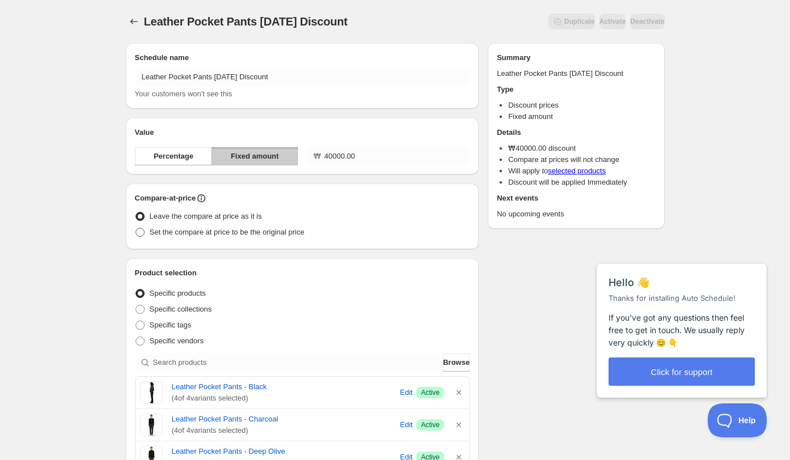
click at [136, 228] on input "Set the compare at price to be the original price" at bounding box center [136, 228] width 1 height 1
radio input "true"
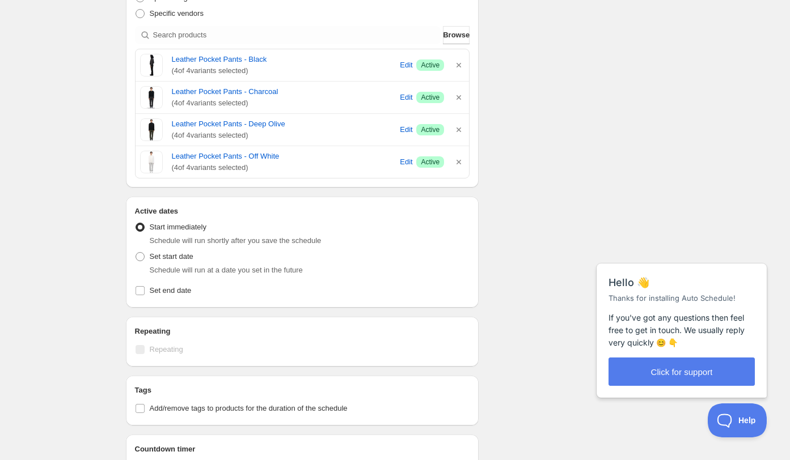
scroll to position [329, 0]
click at [179, 253] on span "Set start date" at bounding box center [172, 255] width 44 height 9
click at [136, 251] on input "Set start date" at bounding box center [136, 251] width 1 height 1
radio input "true"
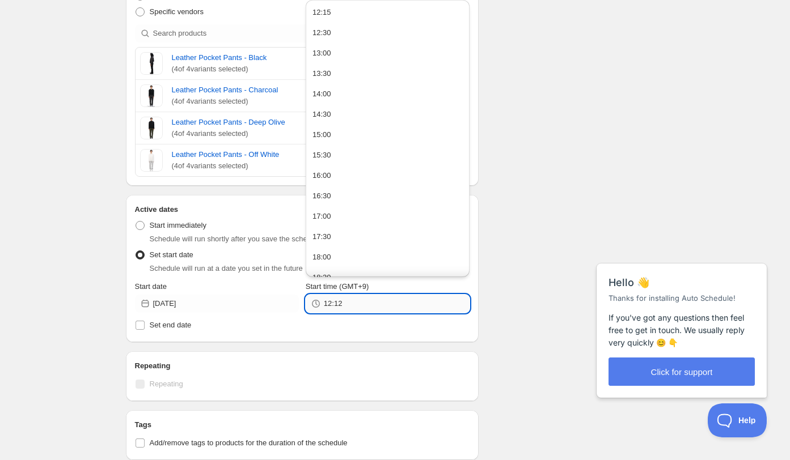
click at [342, 300] on input "12:12" at bounding box center [397, 304] width 146 height 18
click at [353, 250] on button "18:00" at bounding box center [387, 252] width 157 height 18
type input "18:00"
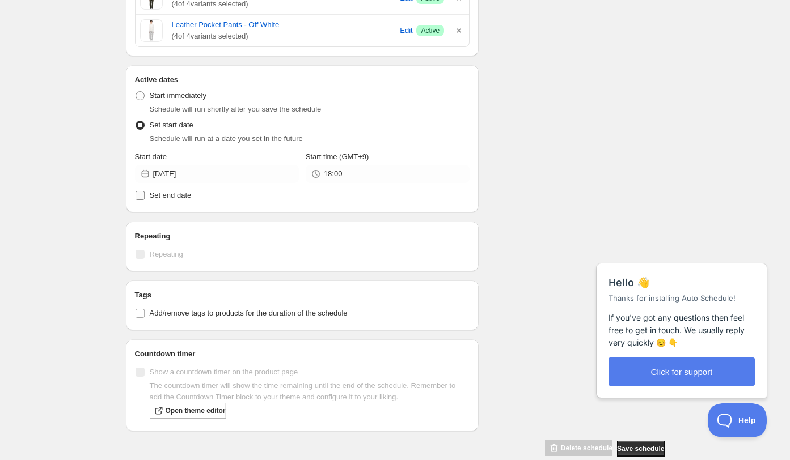
scroll to position [476, 0]
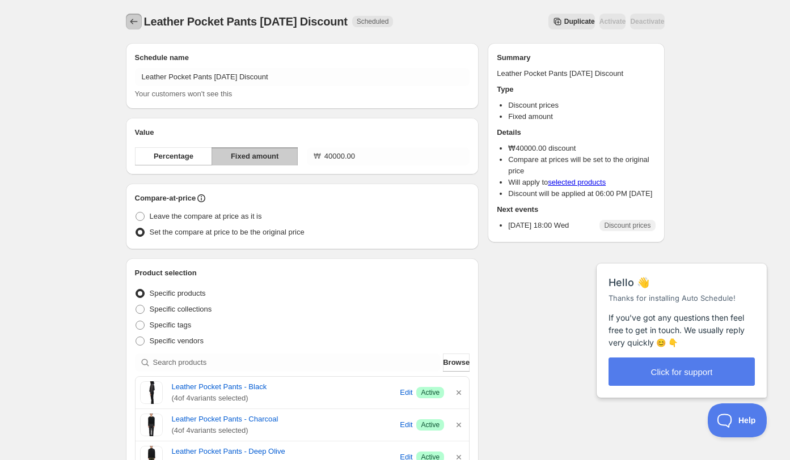
click at [132, 24] on icon "Schedules" at bounding box center [133, 21] width 11 height 11
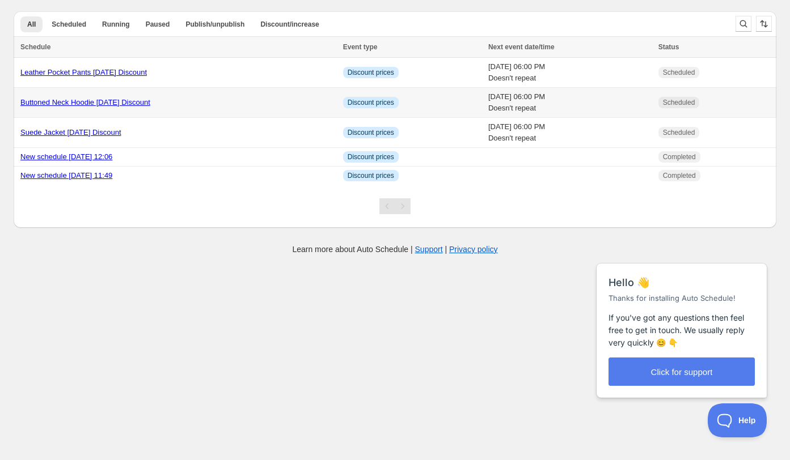
click at [183, 98] on div "Buttoned Neck Hoodie 25.10.15 Discount" at bounding box center [178, 102] width 316 height 11
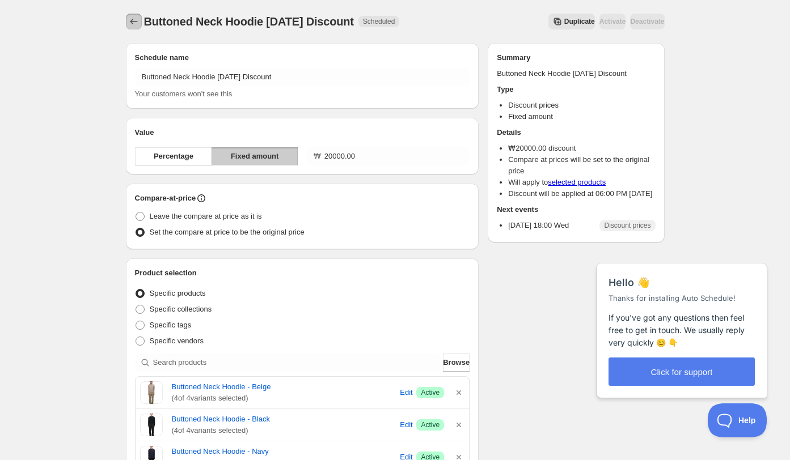
click at [131, 22] on icon "Schedules" at bounding box center [133, 22] width 7 height 6
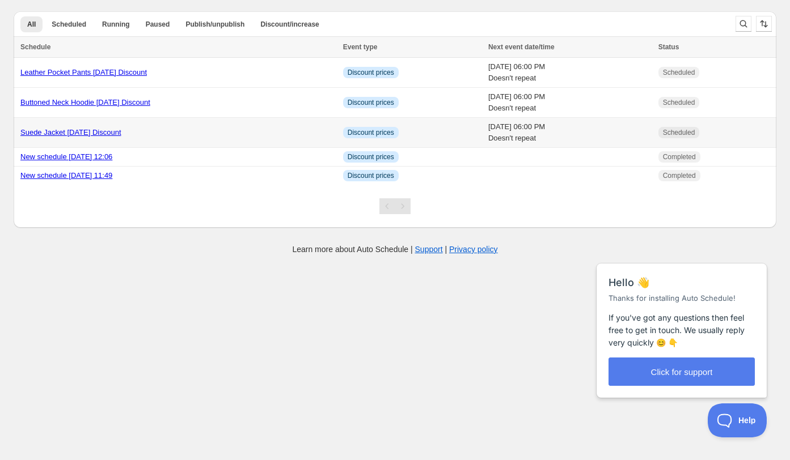
click at [198, 131] on div "Suede Jacket 25.10.15 Discount" at bounding box center [178, 132] width 316 height 11
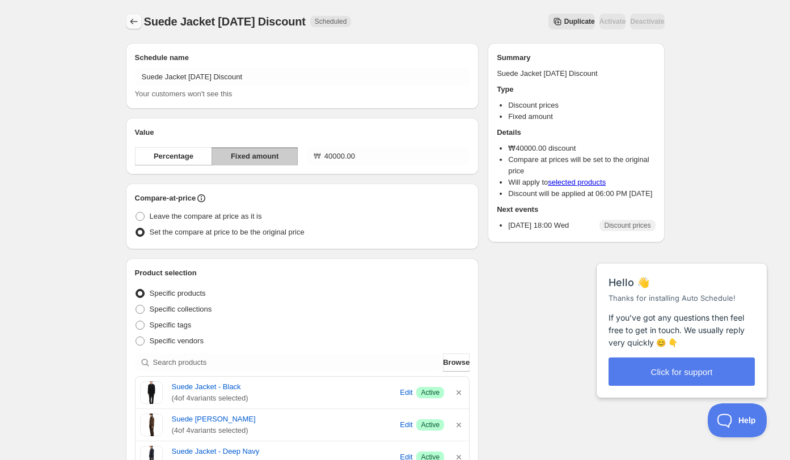
click at [135, 24] on icon "Schedules" at bounding box center [133, 21] width 11 height 11
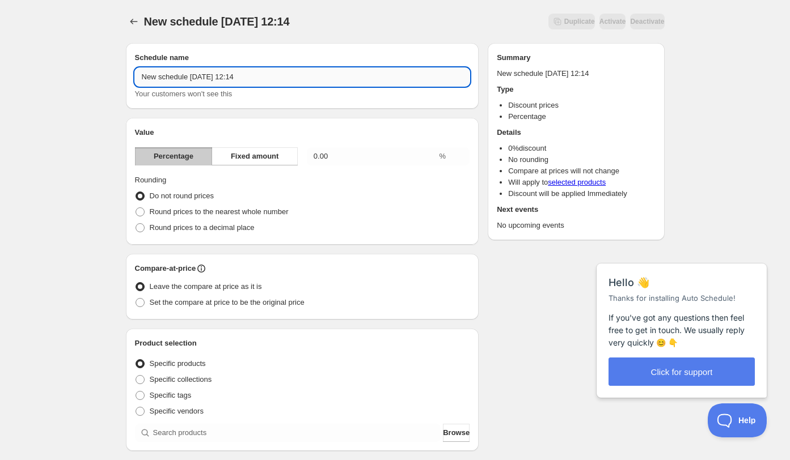
click at [215, 83] on input "New schedule Oct 15 2025 12:14" at bounding box center [302, 77] width 335 height 18
paste input "Suede Jacket 25.10.15 Discount"
type input "New schedule Oct 15 2025 12:14Suede Jacket 25.10.15 Discount"
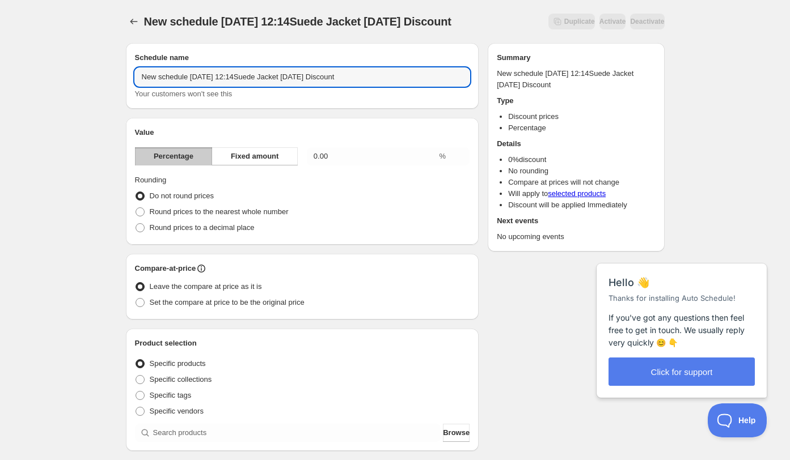
drag, startPoint x: 383, startPoint y: 74, endPoint x: 66, endPoint y: 74, distance: 316.9
click at [66, 74] on div "New schedule Oct 15 2025 12:14Suede Jacket 25.10.15 Discount. This page is read…" at bounding box center [395, 419] width 790 height 839
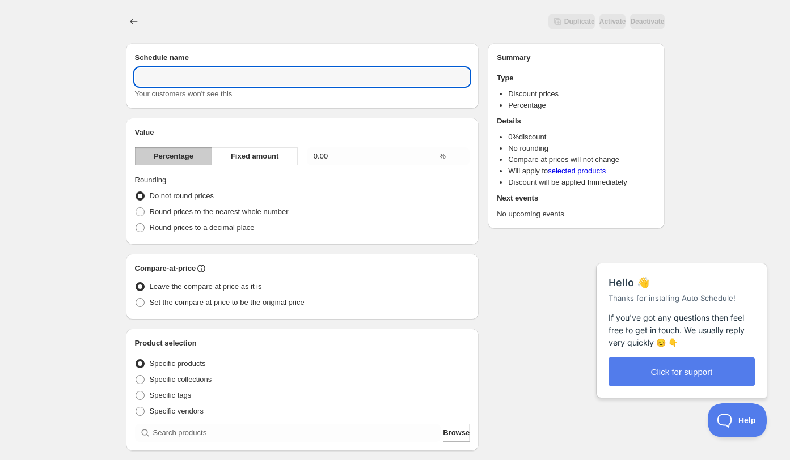
paste input "Suede Jacket 25.10.15 Discount"
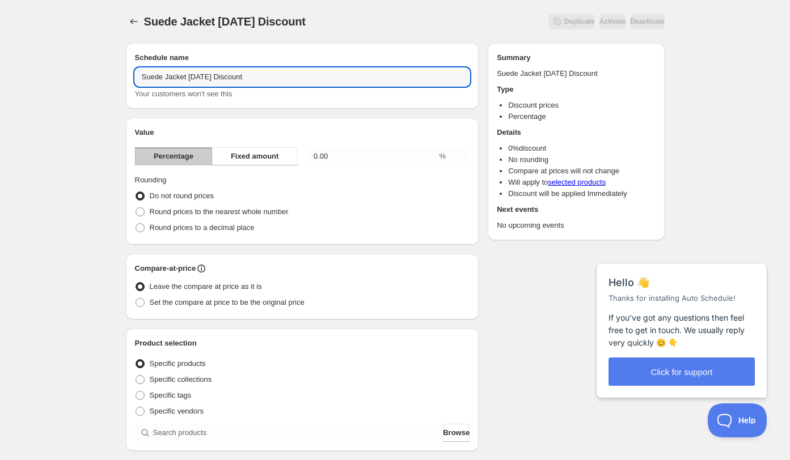
drag, startPoint x: 187, startPoint y: 77, endPoint x: 87, endPoint y: 76, distance: 99.8
click at [87, 75] on div "Suede Jacket 25.10.15 Discount. This page is ready Suede Jacket 25.10.15 Discou…" at bounding box center [395, 419] width 790 height 839
drag, startPoint x: 204, startPoint y: 77, endPoint x: 129, endPoint y: 75, distance: 74.9
click at [129, 75] on div "Schedule name Textured Zip Shirt 25.10.15 Discount Your customers won't see this" at bounding box center [302, 76] width 353 height 66
type input "Denim 25.10.15 Discount"
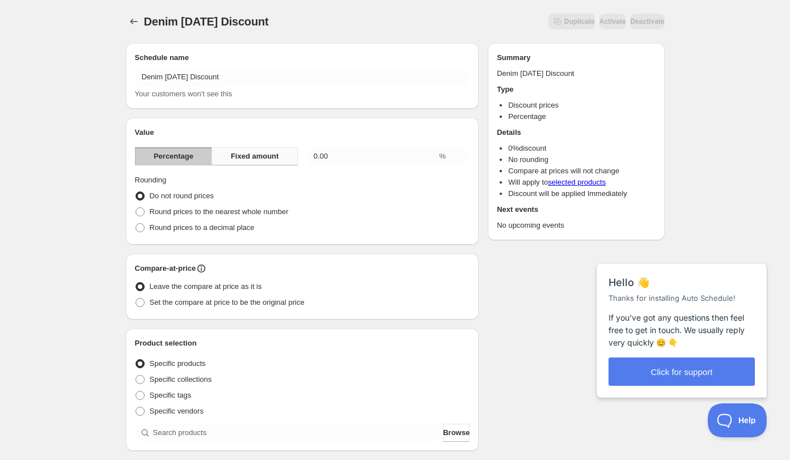
click at [267, 162] on span "Fixed amount" at bounding box center [255, 156] width 48 height 11
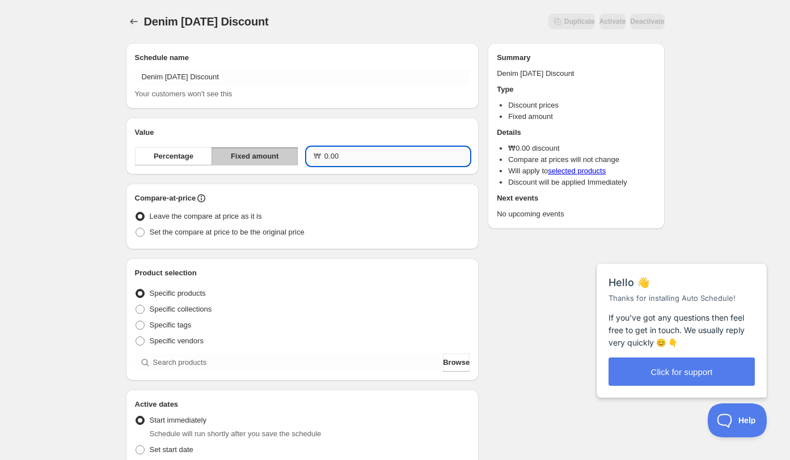
click at [342, 156] on input "0.00" at bounding box center [396, 156] width 145 height 18
type input "50000.00"
click at [259, 234] on span "Set the compare at price to be the original price" at bounding box center [227, 232] width 155 height 9
click at [136, 228] on input "Set the compare at price to be the original price" at bounding box center [136, 228] width 1 height 1
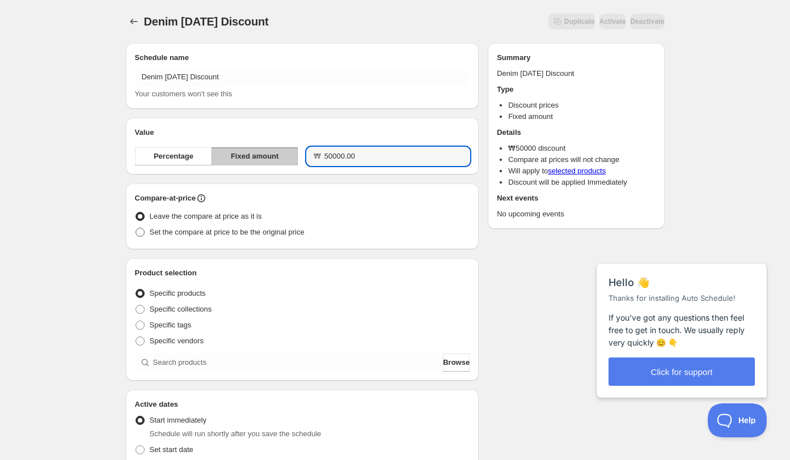
radio input "true"
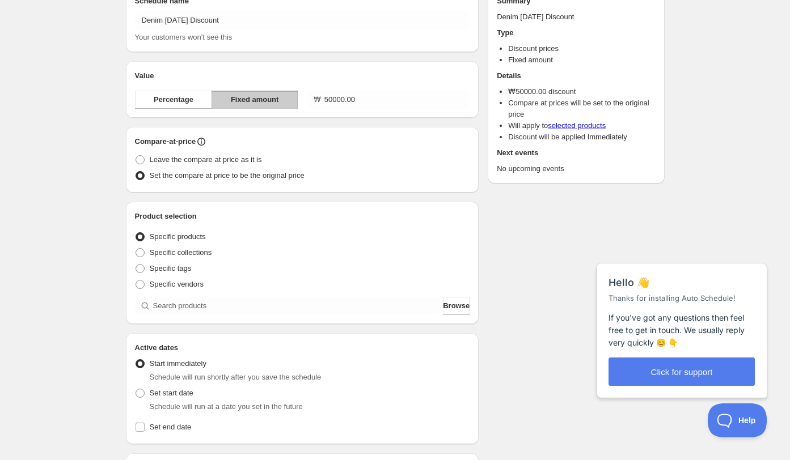
scroll to position [81, 0]
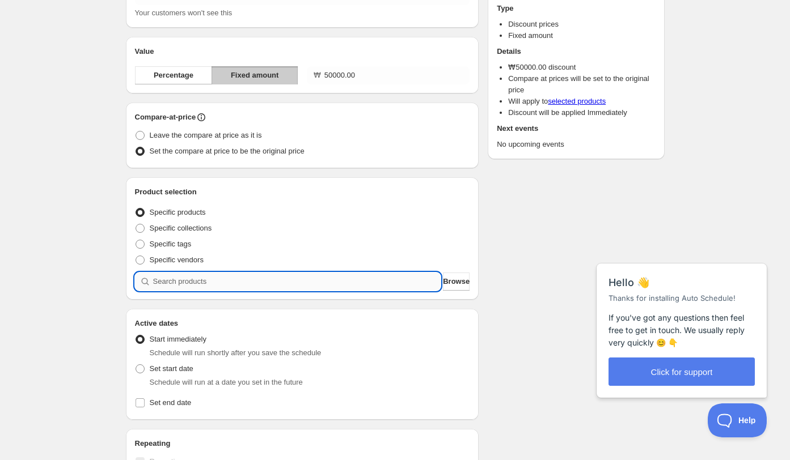
click at [269, 279] on input "search" at bounding box center [297, 282] width 288 height 18
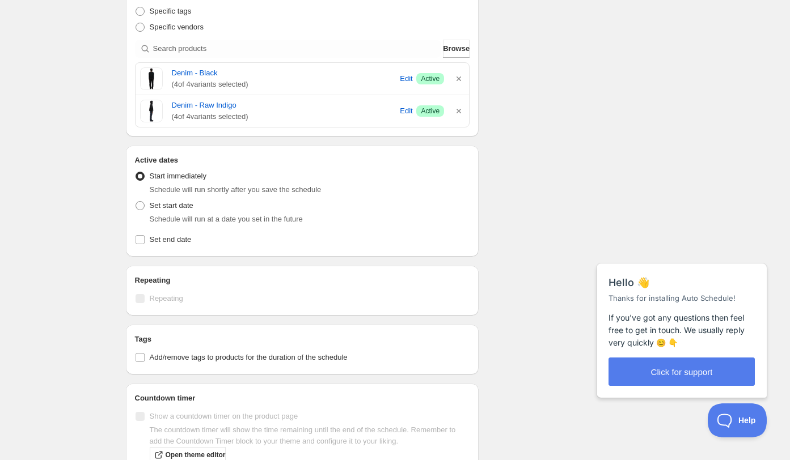
scroll to position [376, 0]
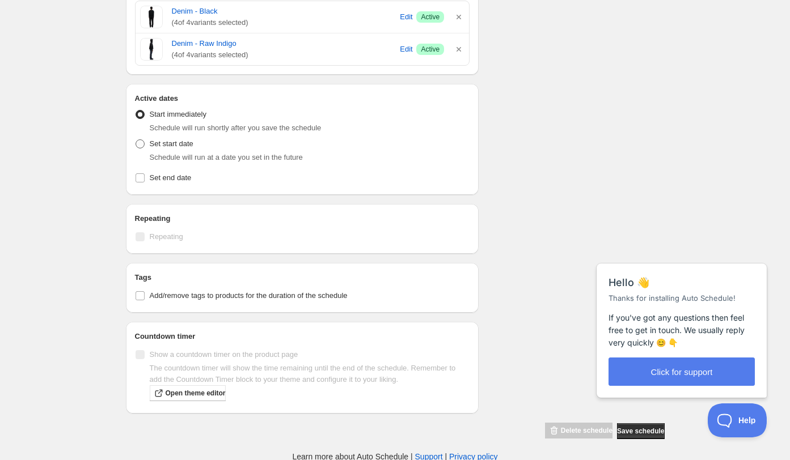
click at [167, 140] on span "Set start date" at bounding box center [172, 143] width 44 height 9
click at [136, 140] on input "Set start date" at bounding box center [136, 139] width 1 height 1
radio input "true"
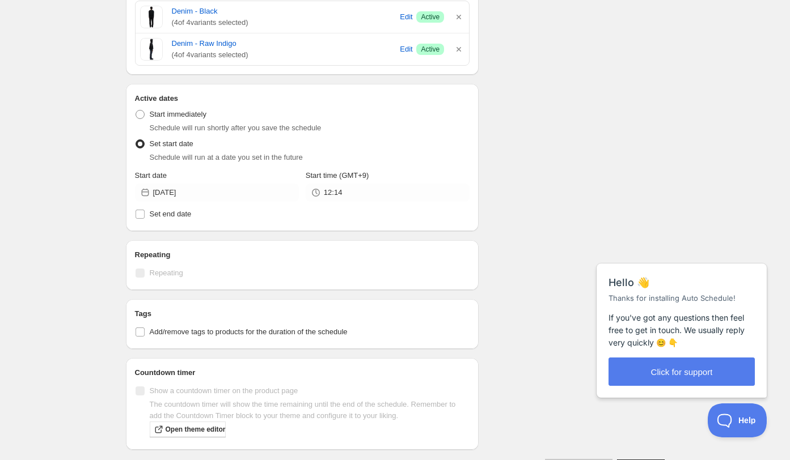
click at [355, 202] on div "Active Date Type Start immediately Schedule will run shortly after you save the…" at bounding box center [302, 163] width 335 height 118
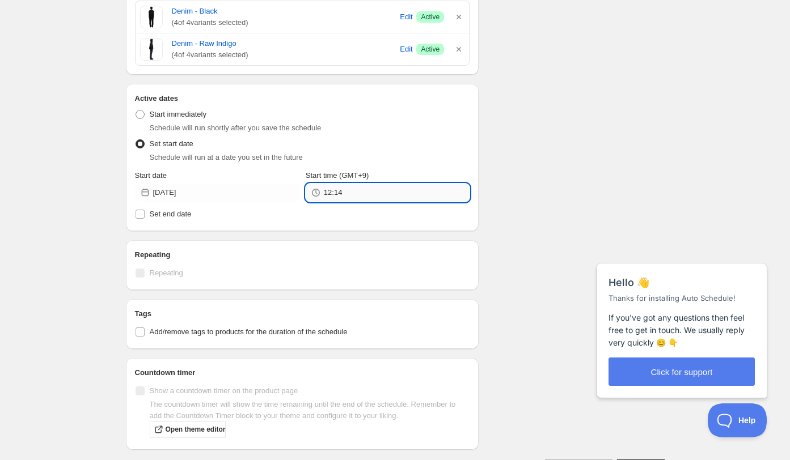
click at [355, 200] on input "12:14" at bounding box center [397, 193] width 146 height 18
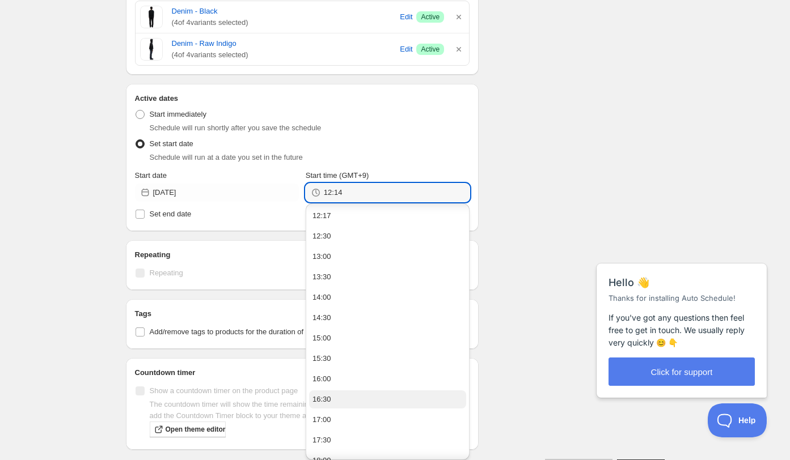
scroll to position [21, 0]
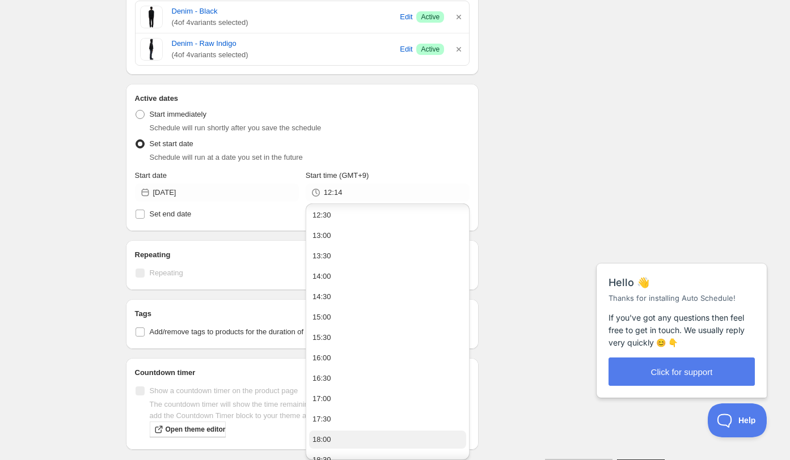
click at [332, 435] on button "18:00" at bounding box center [387, 440] width 157 height 18
type input "18:00"
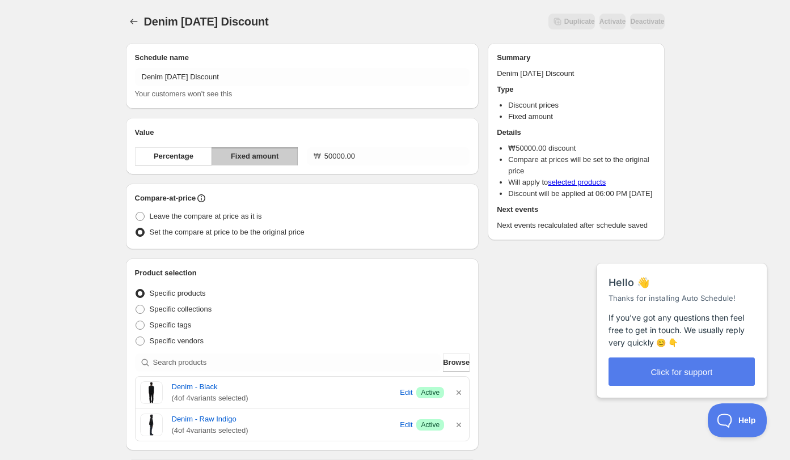
scroll to position [5, 0]
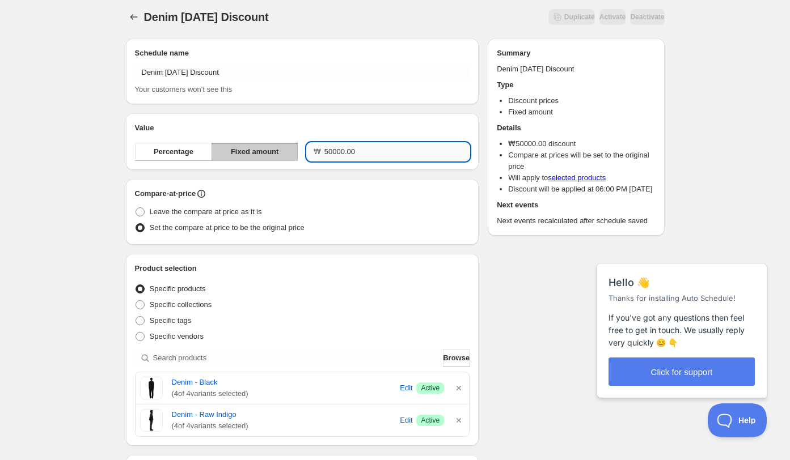
click at [335, 153] on input "50000.00" at bounding box center [396, 152] width 145 height 18
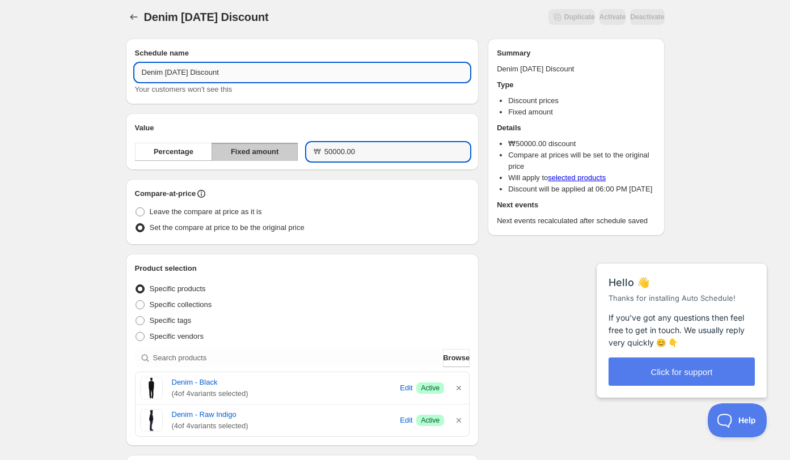
click at [236, 72] on input "Denim 25.10.15 Discount" at bounding box center [302, 72] width 335 height 18
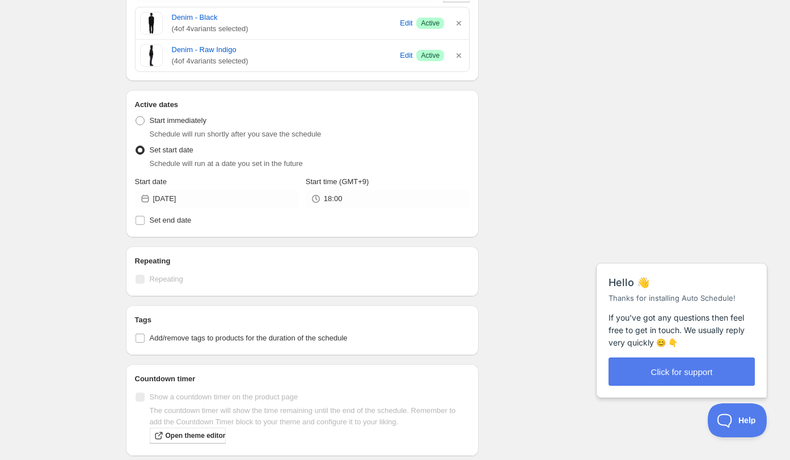
scroll to position [0, 0]
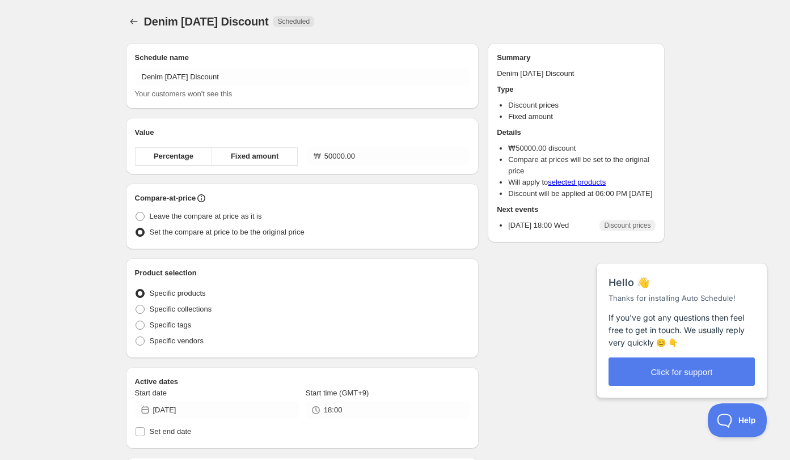
radio input "true"
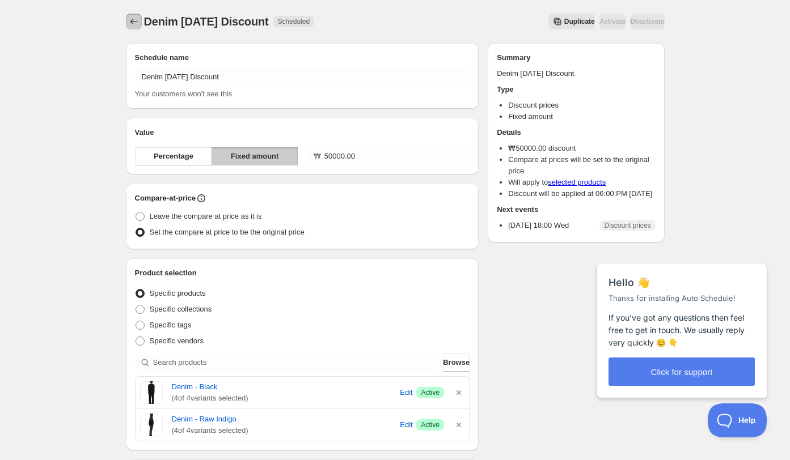
click at [129, 19] on icon "Schedules" at bounding box center [133, 21] width 11 height 11
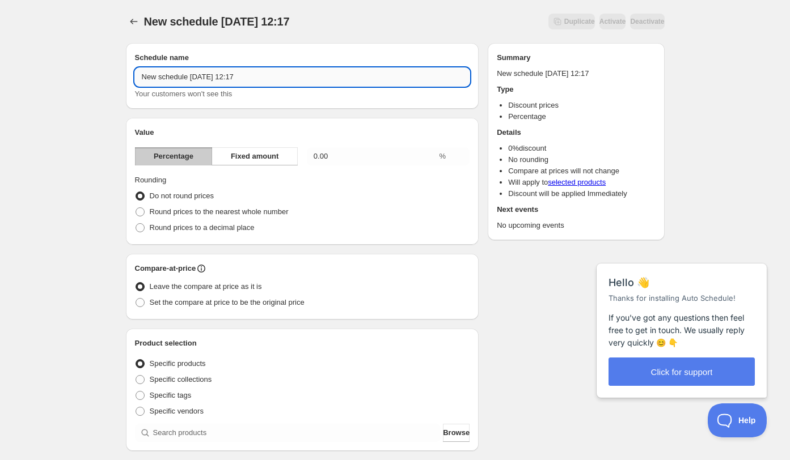
click at [256, 85] on input "New schedule Oct 15 2025 12:17" at bounding box center [302, 77] width 335 height 18
paste input "Suede Jacket 25.10.15 Discount"
drag, startPoint x: 187, startPoint y: 78, endPoint x: 109, endPoint y: 79, distance: 77.7
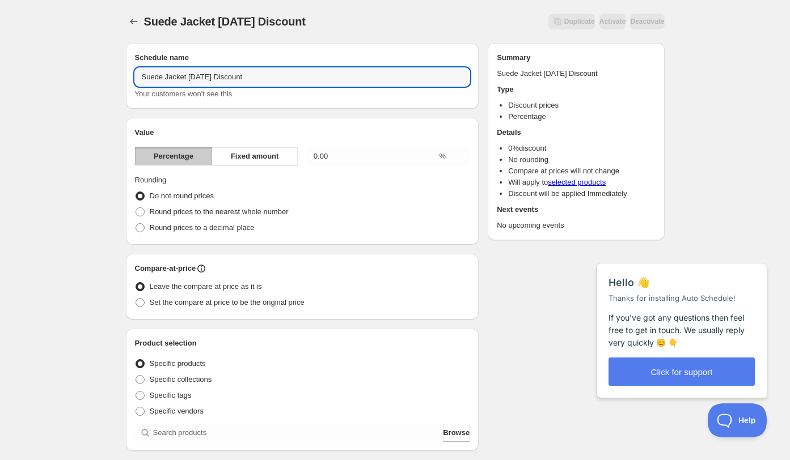
click at [109, 78] on div "Suede Jacket 25.10.15 Discount. This page is ready Suede Jacket 25.10.15 Discou…" at bounding box center [395, 419] width 790 height 839
click at [302, 82] on input "Back Pocket Pants 25.10.15 Discount" at bounding box center [302, 77] width 335 height 18
type input "Back Pocket Pants 25.10.15 Discount"
click at [266, 161] on span "Fixed amount" at bounding box center [255, 156] width 48 height 11
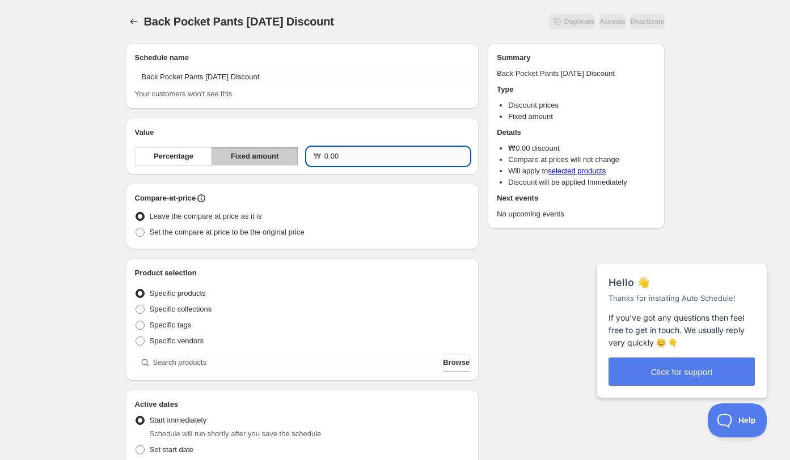
click at [340, 162] on input "0.00" at bounding box center [396, 156] width 145 height 18
type input "40000.00"
click at [284, 283] on fieldset "Entity type Specific products Specific collections Specific tags Specific vendo…" at bounding box center [302, 316] width 335 height 66
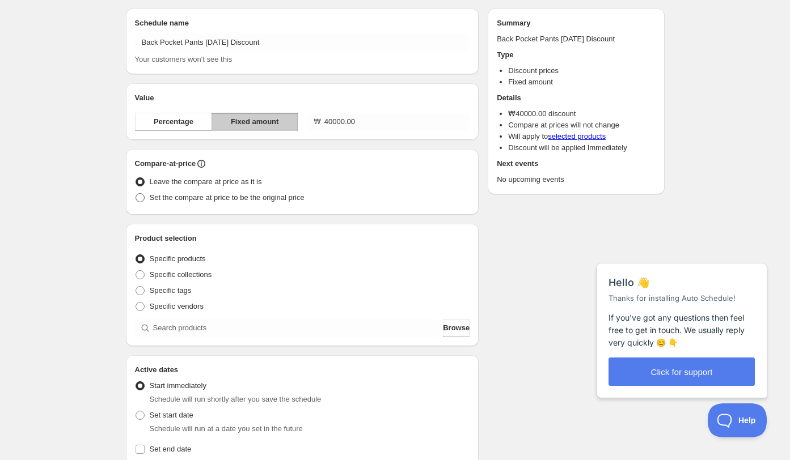
click at [190, 205] on label "Set the compare at price to be the original price" at bounding box center [220, 198] width 170 height 16
click at [136, 194] on input "Set the compare at price to be the original price" at bounding box center [136, 193] width 1 height 1
radio input "true"
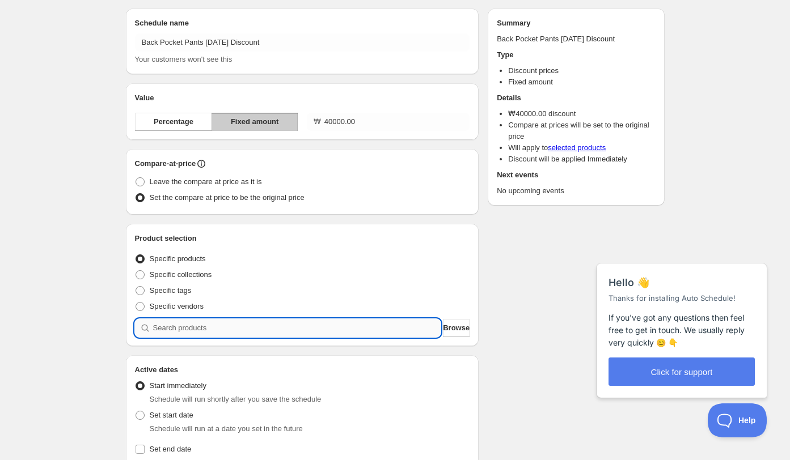
click at [212, 328] on input "search" at bounding box center [297, 328] width 288 height 18
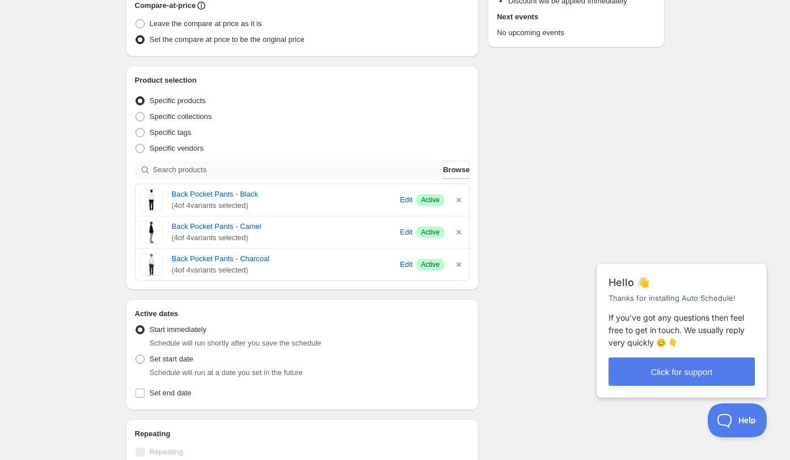
scroll to position [193, 0]
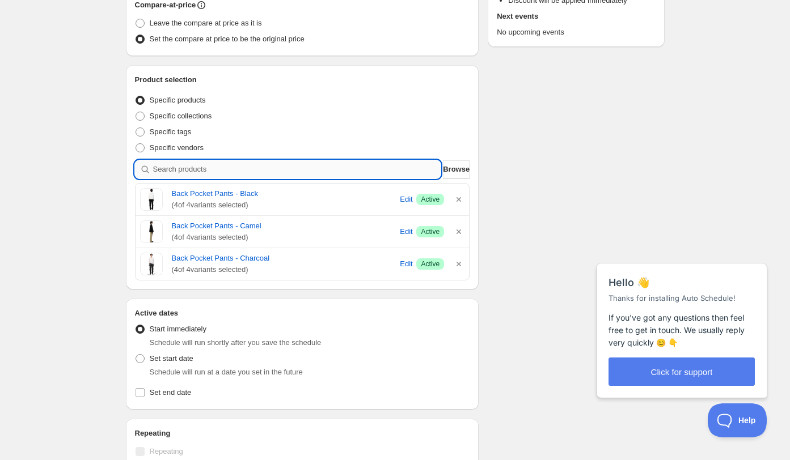
click at [332, 176] on input "search" at bounding box center [297, 169] width 288 height 18
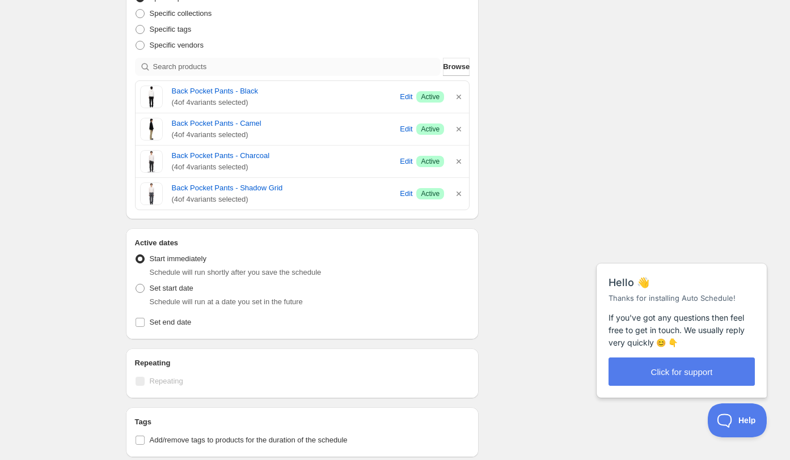
scroll to position [302, 0]
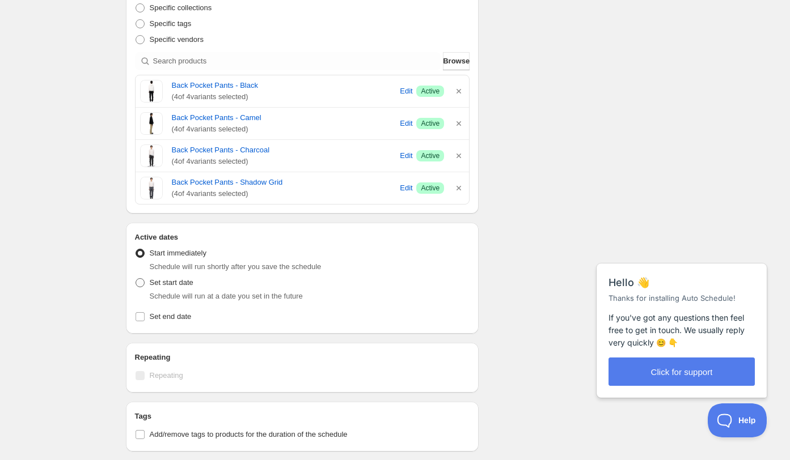
click at [170, 283] on span "Set start date" at bounding box center [172, 282] width 44 height 9
click at [136, 279] on input "Set start date" at bounding box center [136, 278] width 1 height 1
radio input "true"
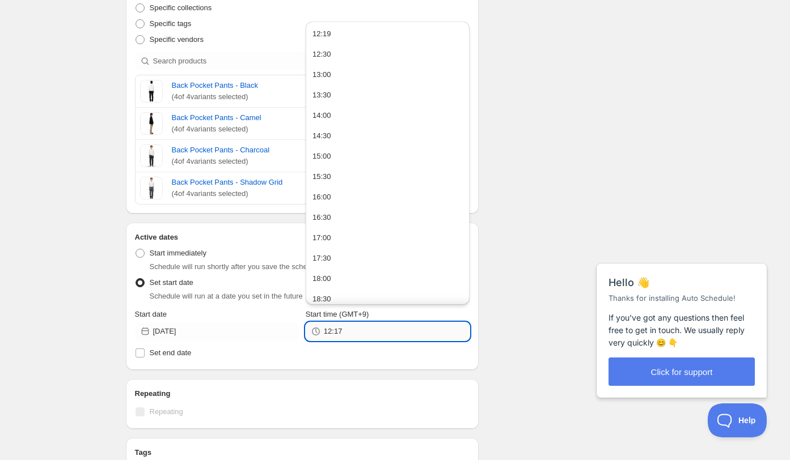
click at [372, 326] on input "12:17" at bounding box center [397, 332] width 146 height 18
click at [359, 282] on button "18:00" at bounding box center [387, 279] width 157 height 18
type input "18:00"
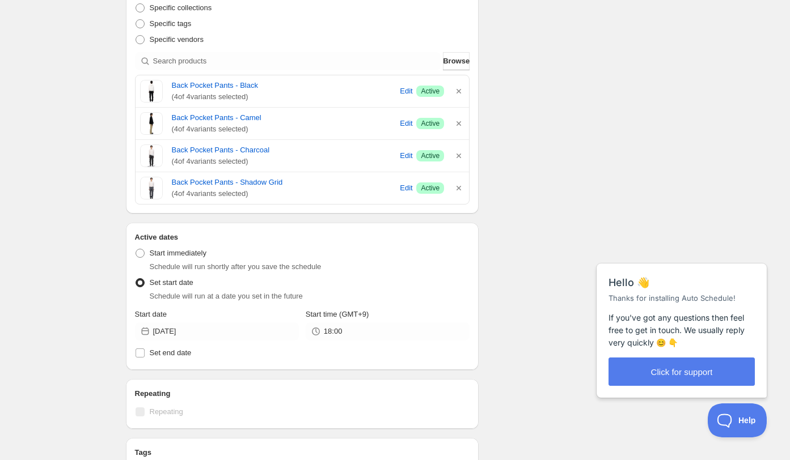
click at [317, 366] on div "Active dates Active Date Type Start immediately Schedule will run shortly after…" at bounding box center [302, 296] width 353 height 147
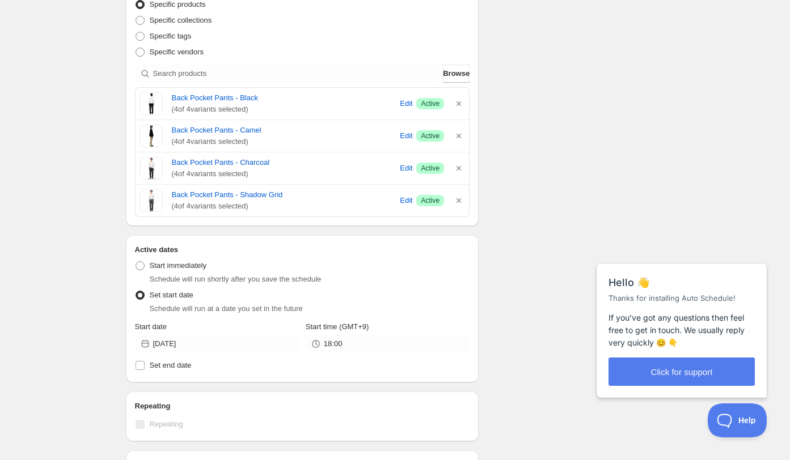
scroll to position [302, 0]
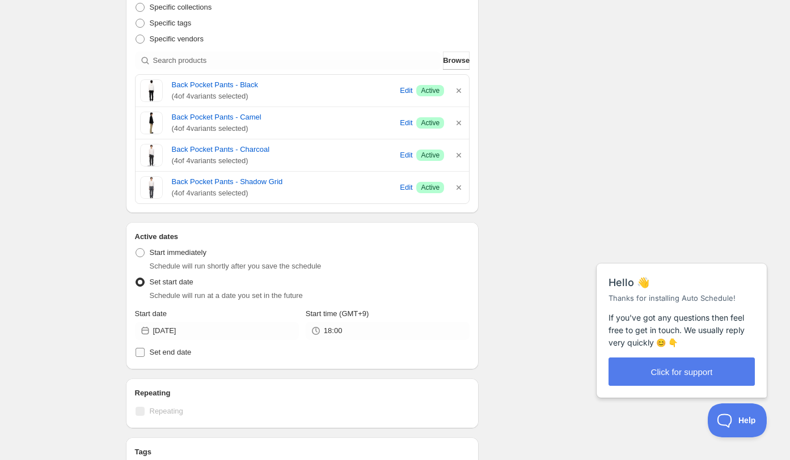
click at [192, 353] on span "Set end date" at bounding box center [171, 352] width 42 height 9
click at [145, 353] on input "Set end date" at bounding box center [140, 352] width 9 height 9
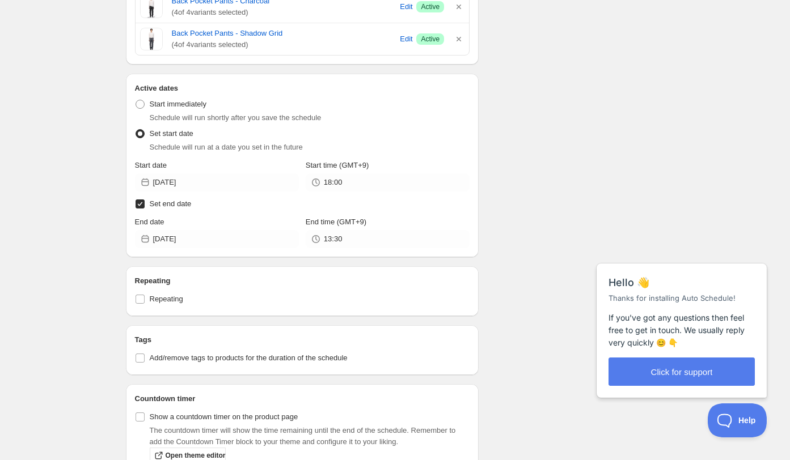
scroll to position [512, 0]
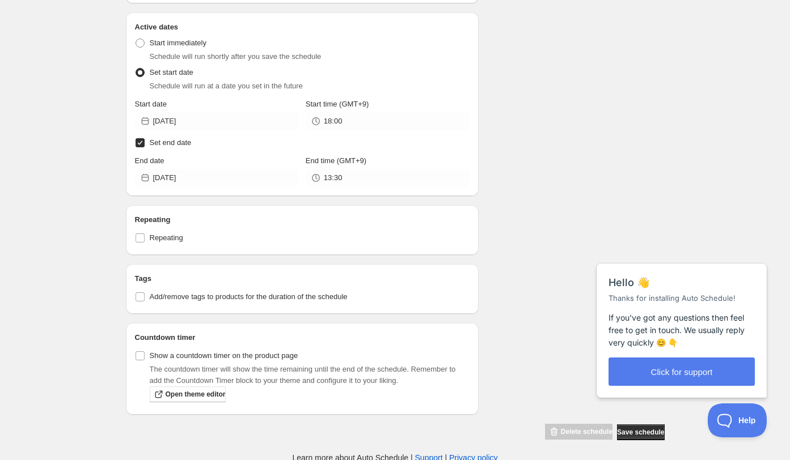
click at [141, 139] on input "Set end date" at bounding box center [140, 142] width 9 height 9
checkbox input "false"
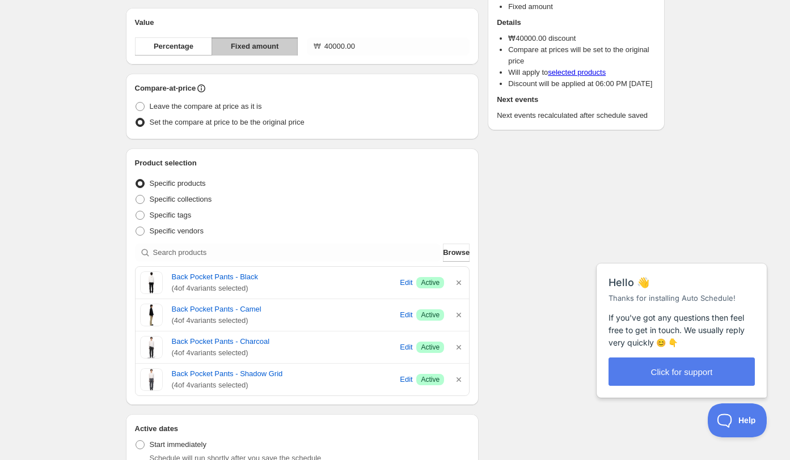
scroll to position [0, 0]
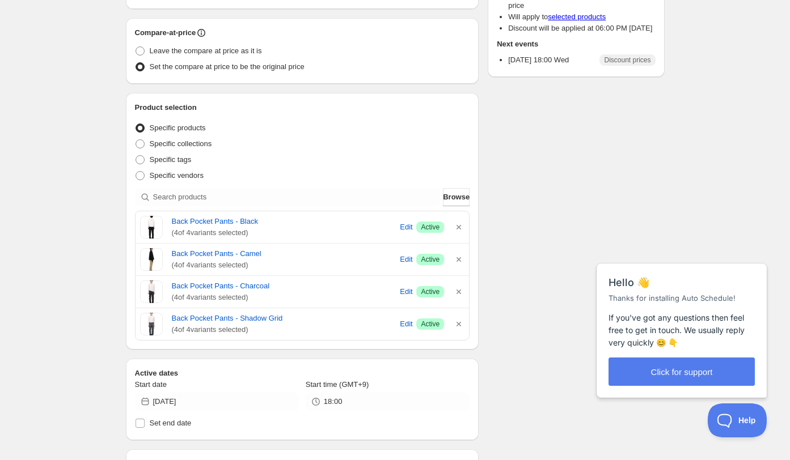
scroll to position [167, 0]
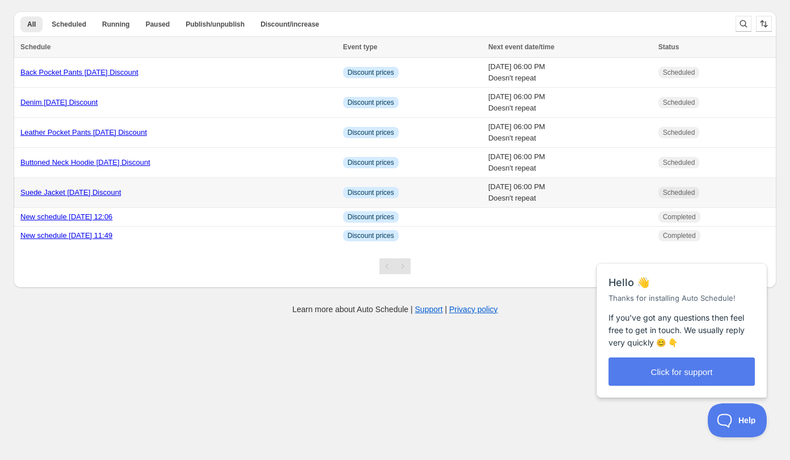
click at [161, 185] on td "Suede Jacket 25.10.15 Discount" at bounding box center [177, 193] width 326 height 30
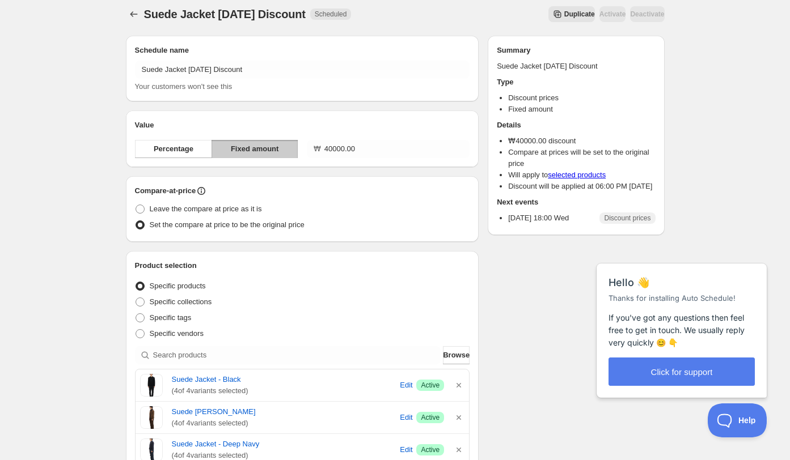
scroll to position [3, 0]
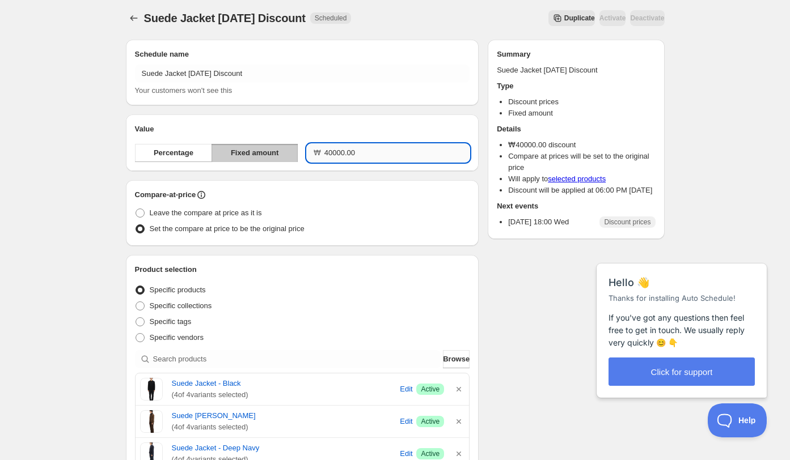
click at [336, 155] on input "40000.00" at bounding box center [396, 153] width 145 height 18
click at [350, 194] on div "Compare-at-price" at bounding box center [302, 194] width 335 height 11
click at [339, 153] on input "40000.00" at bounding box center [396, 153] width 145 height 18
drag, startPoint x: 344, startPoint y: 153, endPoint x: 329, endPoint y: 153, distance: 14.2
click at [329, 153] on input "40000.00" at bounding box center [396, 153] width 145 height 18
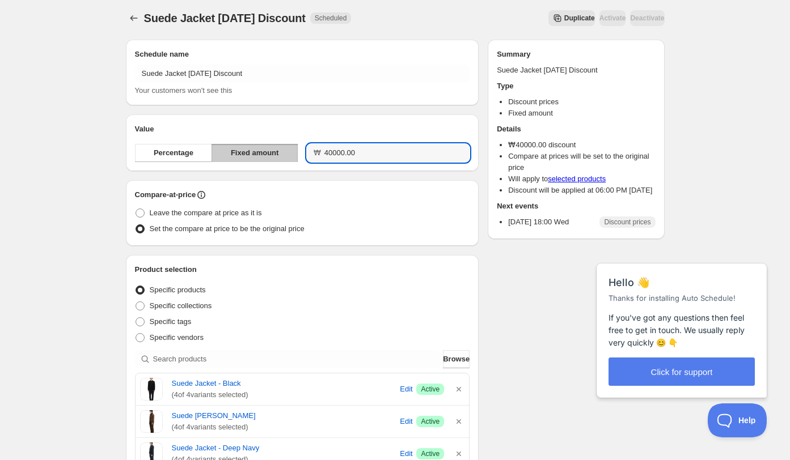
click at [346, 206] on div "Leave the compare at price as it is" at bounding box center [302, 213] width 335 height 16
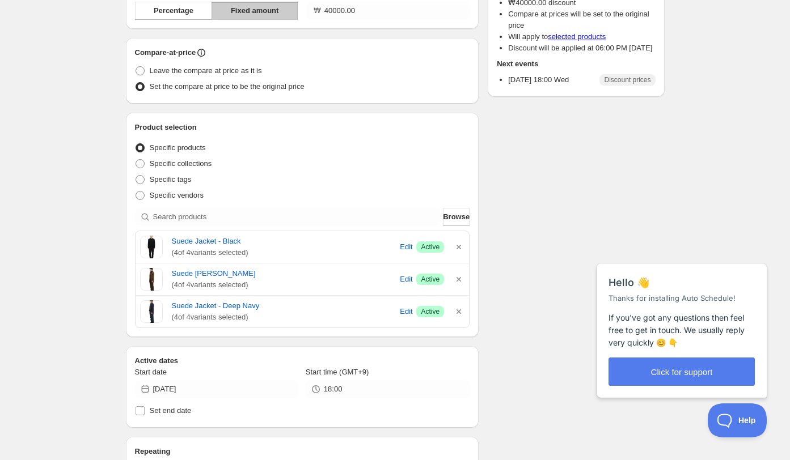
scroll to position [0, 0]
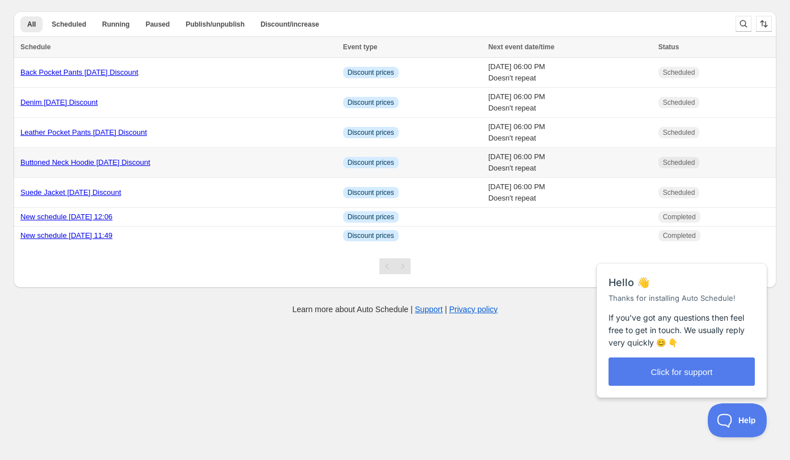
click at [199, 162] on div "Buttoned Neck Hoodie 25.10.15 Discount" at bounding box center [178, 162] width 316 height 11
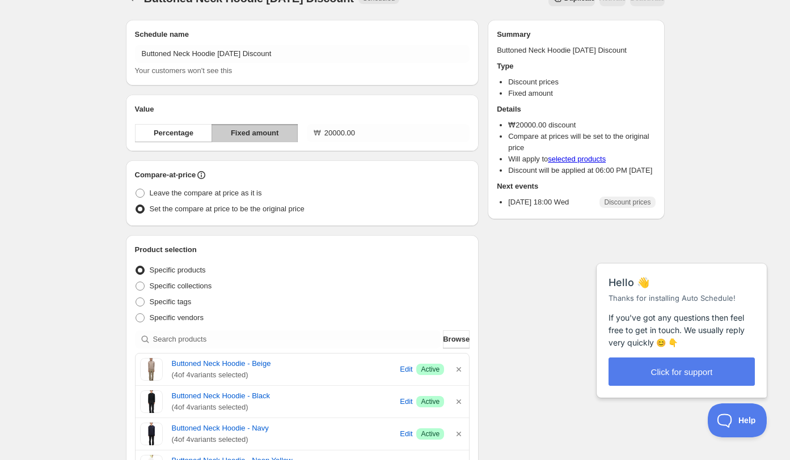
scroll to position [21, 0]
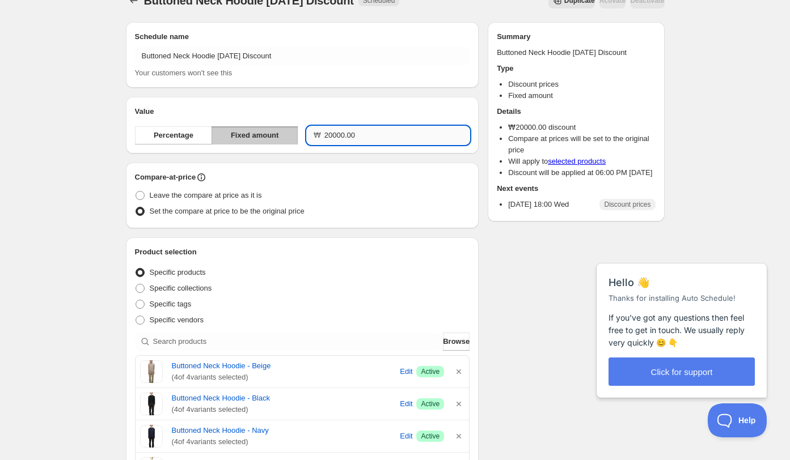
click at [336, 133] on input "20000.00" at bounding box center [396, 135] width 145 height 18
drag, startPoint x: 345, startPoint y: 134, endPoint x: 324, endPoint y: 134, distance: 21.0
click at [324, 134] on input "20000.00" at bounding box center [396, 135] width 145 height 18
click at [336, 158] on div "Schedule name Buttoned Neck Hoodie 25.10.15 Discount Your customers won't see t…" at bounding box center [302, 429] width 353 height 814
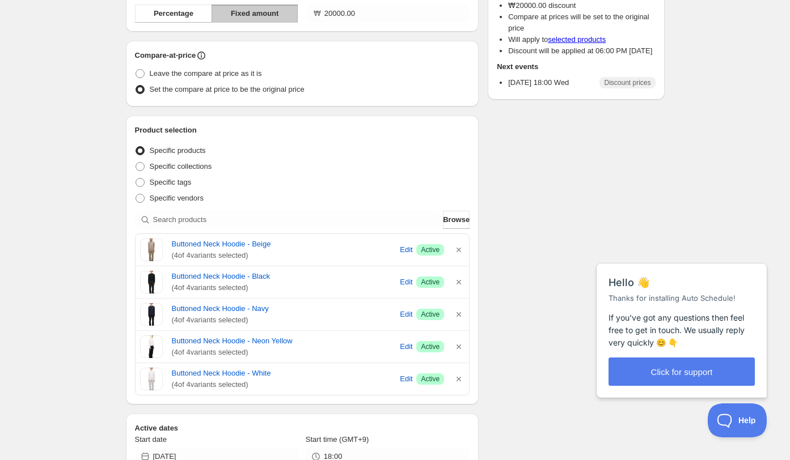
scroll to position [0, 0]
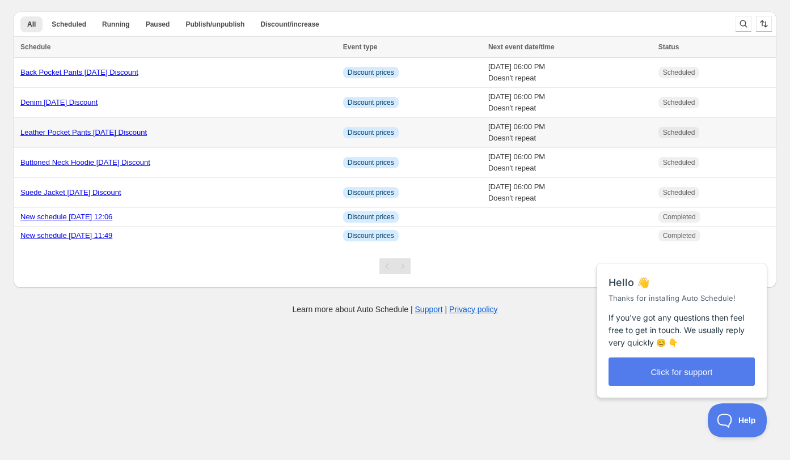
click at [180, 132] on div "Leather Pocket Pants 25.10.15 Discount" at bounding box center [178, 132] width 316 height 11
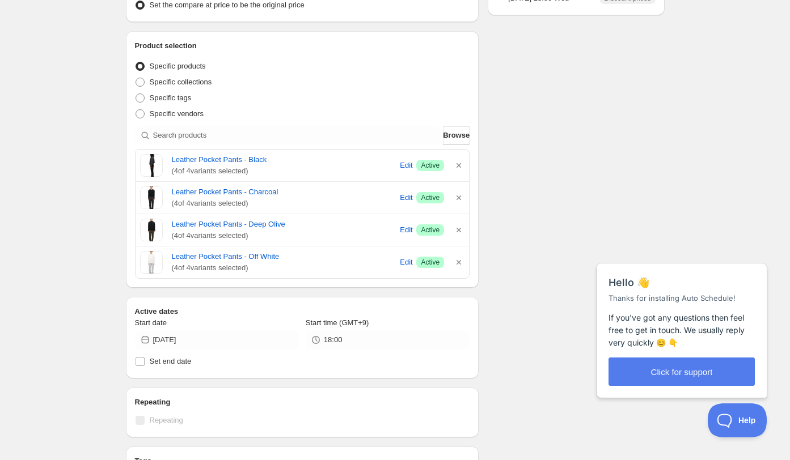
scroll to position [223, 0]
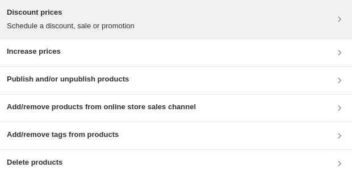
click at [204, 13] on div "Discount prices Schedule a discount, sale or promotion" at bounding box center [176, 19] width 338 height 25
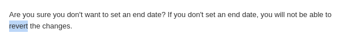
drag, startPoint x: 18, startPoint y: 28, endPoint x: 37, endPoint y: 28, distance: 19.3
click at [37, 28] on p "Are you sure you don't want to set an end date? If you don't set an end date, y…" at bounding box center [175, 20] width 333 height 23
copy p "revert"
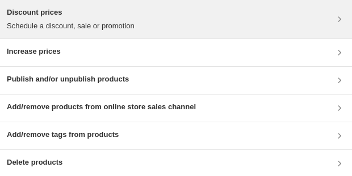
click at [257, 24] on div "Discount prices Schedule a discount, sale or promotion" at bounding box center [176, 19] width 338 height 25
click at [129, 16] on h3 "Discount prices" at bounding box center [71, 12] width 128 height 11
click at [119, 12] on h3 "Discount prices" at bounding box center [71, 12] width 128 height 11
click at [133, 19] on div "Discount prices Schedule a discount, sale or promotion" at bounding box center [71, 19] width 128 height 25
click at [115, 18] on h3 "Discount prices" at bounding box center [71, 12] width 128 height 11
